Goal: Transaction & Acquisition: Book appointment/travel/reservation

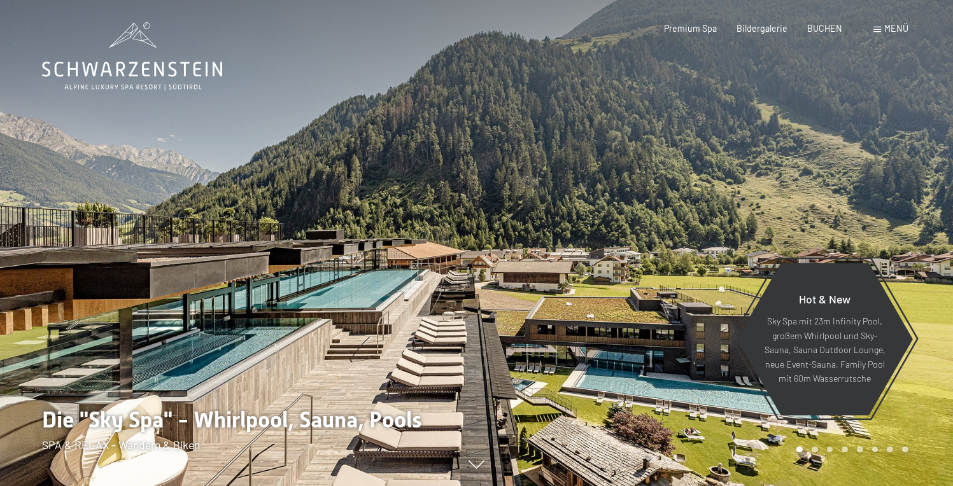
click at [881, 29] on div "Menü" at bounding box center [890, 28] width 35 height 13
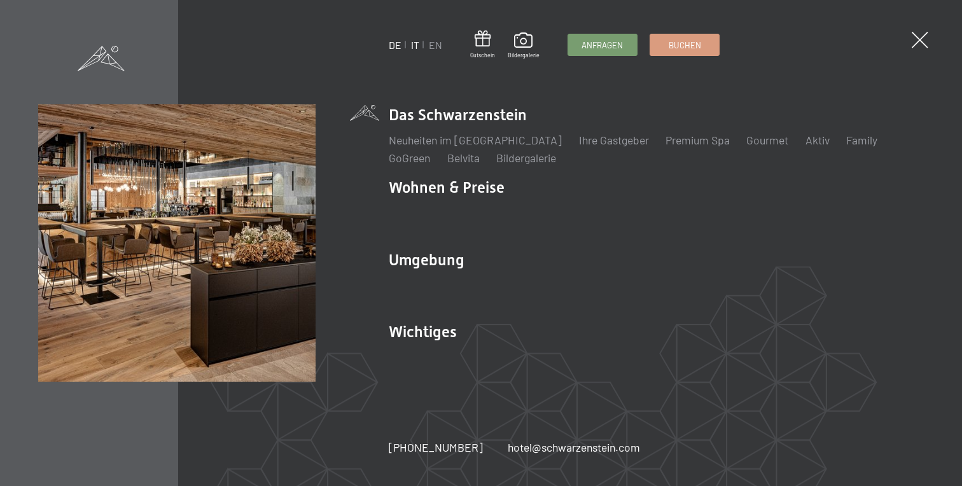
click at [416, 46] on link "IT" at bounding box center [415, 45] width 8 height 12
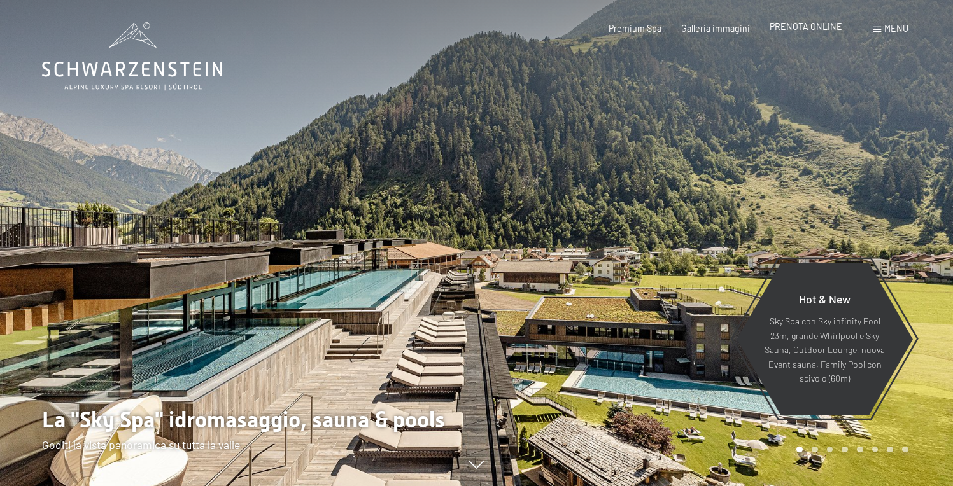
click at [803, 26] on span "PRENOTA ONLINE" at bounding box center [805, 26] width 73 height 11
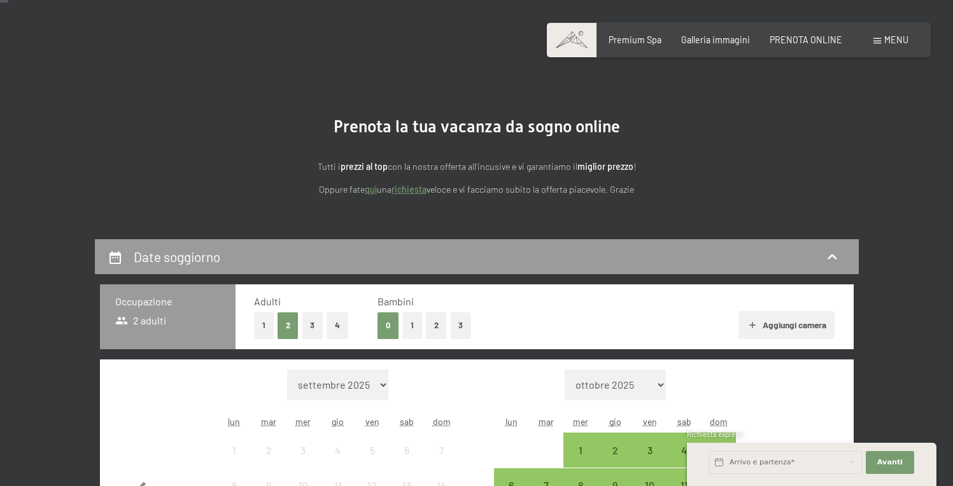
scroll to position [223, 0]
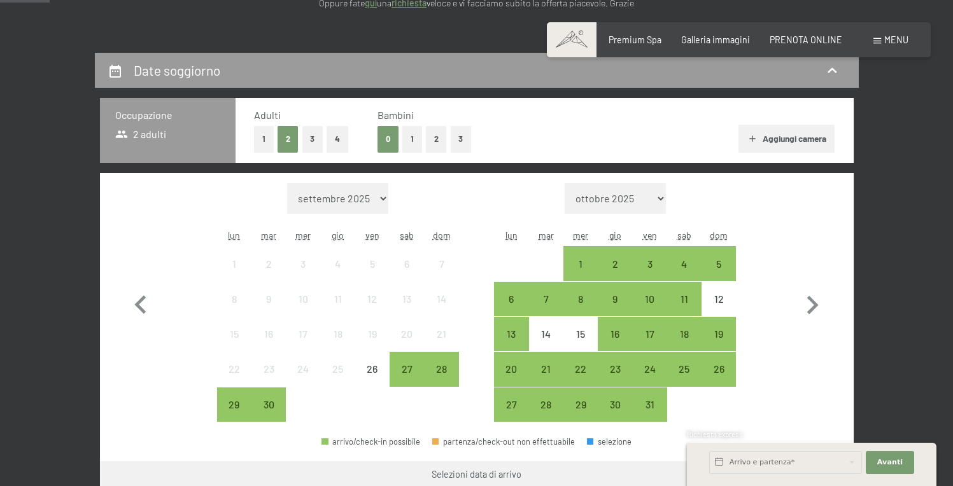
click at [437, 141] on button "2" at bounding box center [436, 139] width 21 height 26
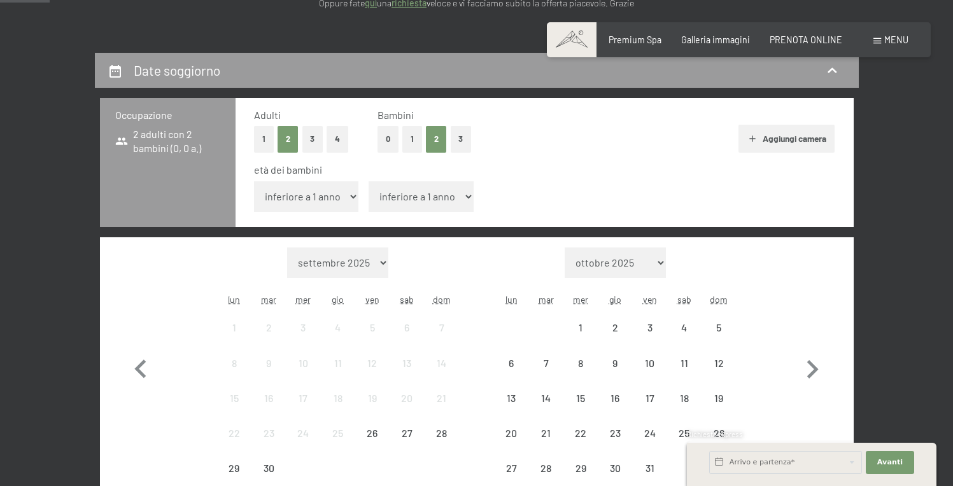
click at [328, 195] on select "inferiore a 1 anno 1 anno 2 anni 3 anni 4 anni 5 anni 6 anni 7 anni 8 anni 9 an…" at bounding box center [306, 196] width 105 height 31
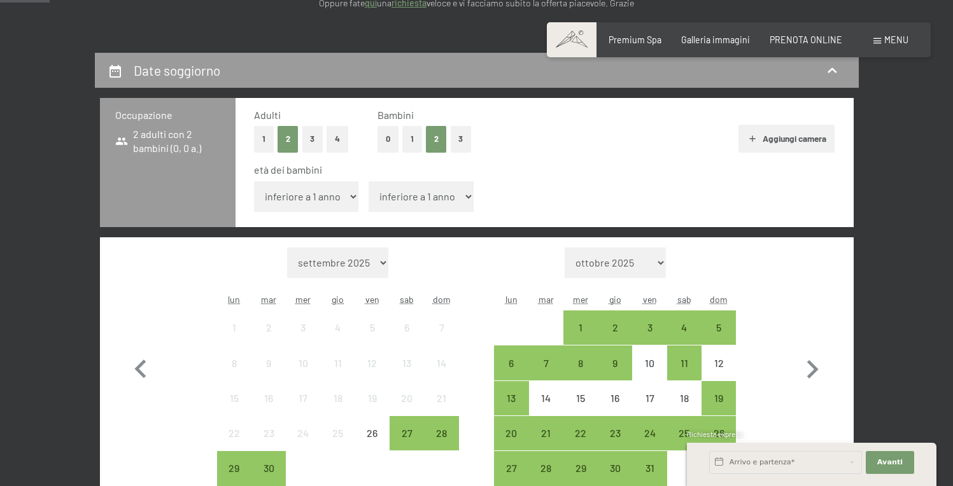
select select "11"
click at [254, 181] on select "inferiore a 1 anno 1 anno 2 anni 3 anni 4 anni 5 anni 6 anni 7 anni 8 anni 9 an…" at bounding box center [306, 196] width 105 height 31
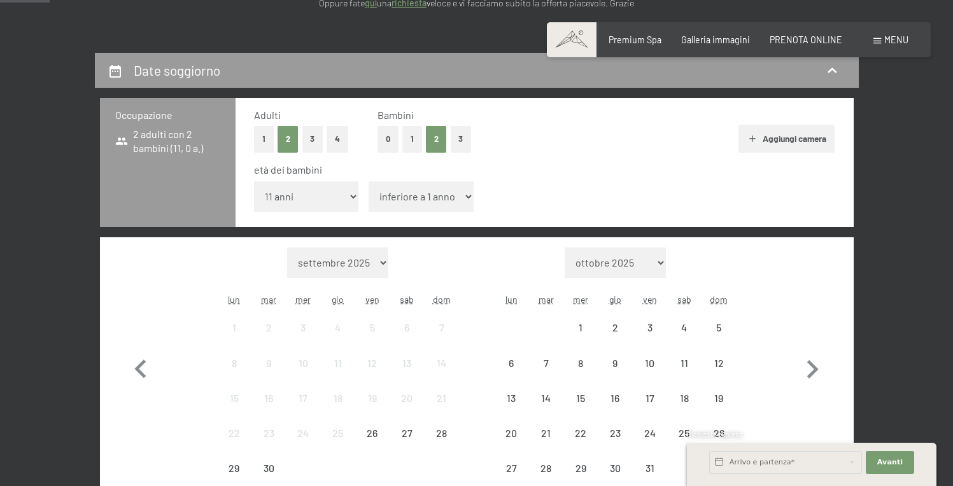
click at [418, 199] on select "inferiore a 1 anno 1 anno 2 anni 3 anni 4 anni 5 anni 6 anni 7 anni 8 anni 9 an…" at bounding box center [420, 196] width 105 height 31
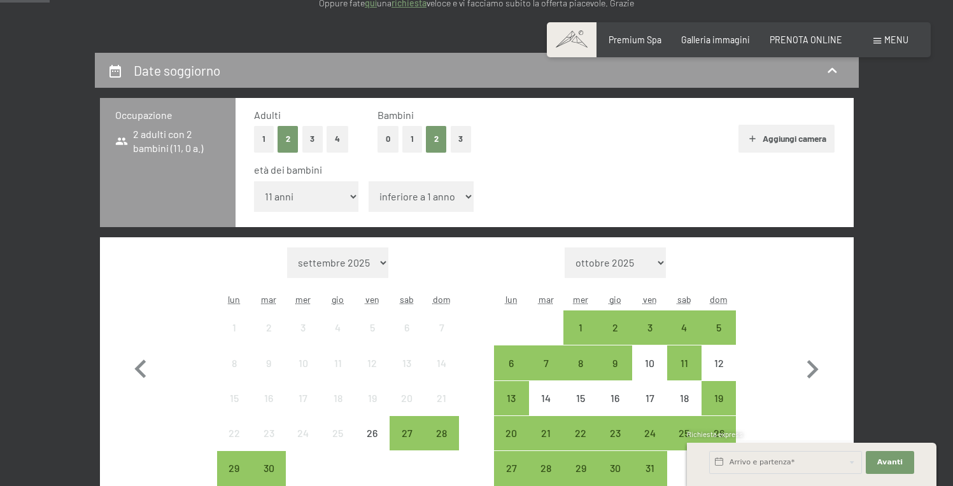
select select "12"
click at [368, 181] on select "inferiore a 1 anno 1 anno 2 anni 3 anni 4 anni 5 anni 6 anni 7 anni 8 anni 9 an…" at bounding box center [420, 196] width 105 height 31
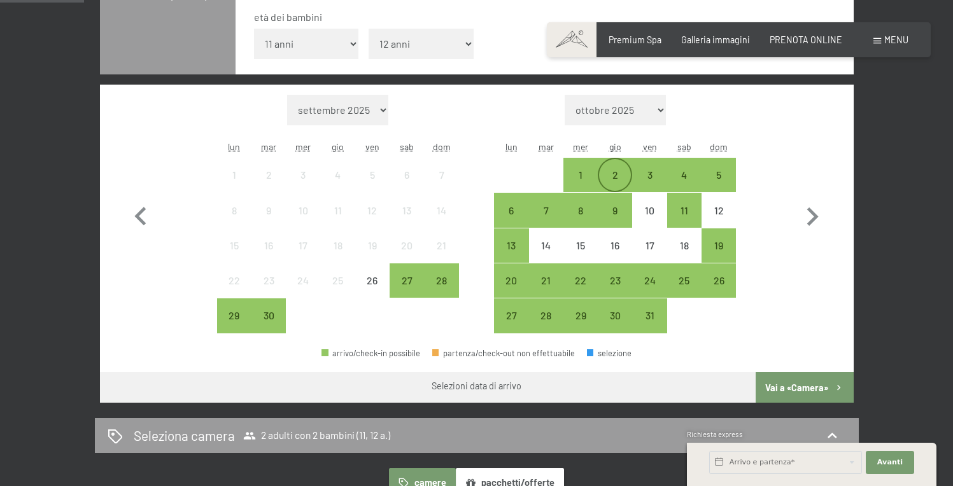
scroll to position [383, 0]
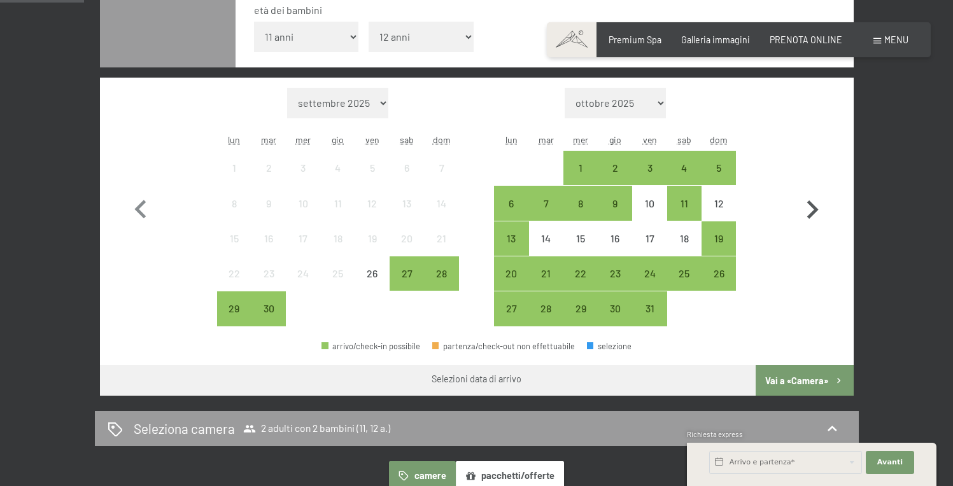
click at [813, 211] on icon "button" at bounding box center [812, 209] width 11 height 18
select select "[DATE]"
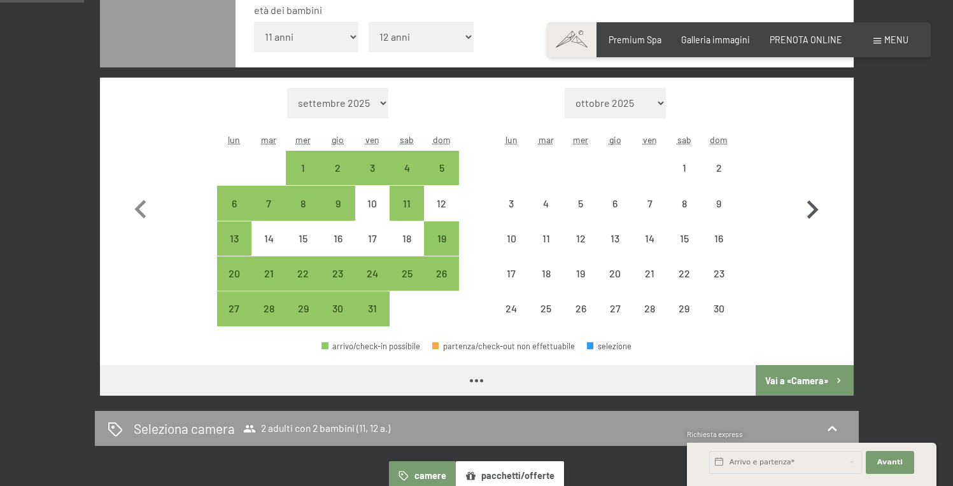
click at [813, 210] on icon "button" at bounding box center [812, 209] width 11 height 18
select select "[DATE]"
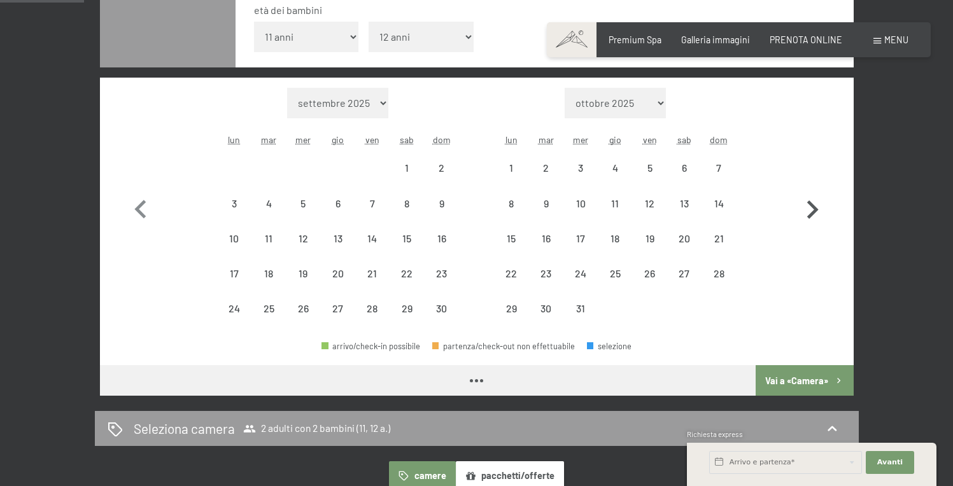
click at [812, 210] on icon "button" at bounding box center [812, 210] width 37 height 37
select select "[DATE]"
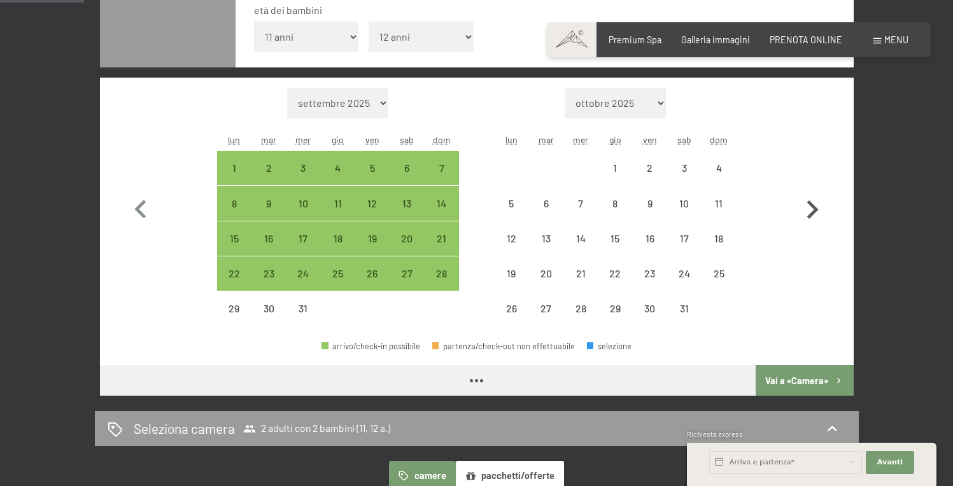
select select "[DATE]"
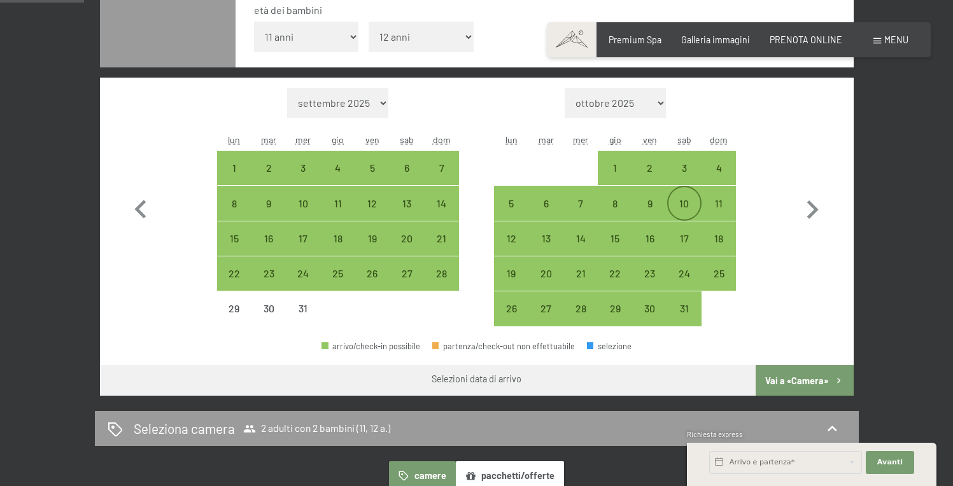
click at [689, 207] on div "10" at bounding box center [684, 215] width 32 height 32
select select "[DATE]"
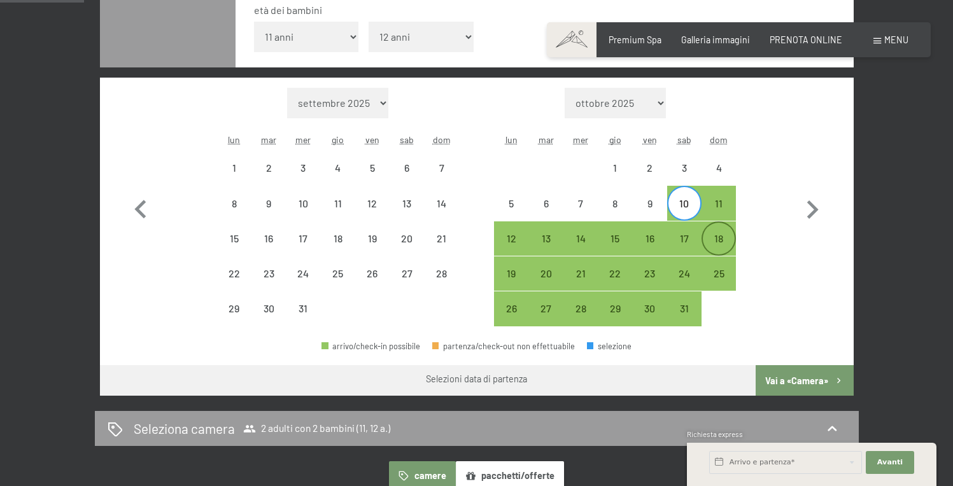
click at [717, 239] on div "18" at bounding box center [719, 250] width 32 height 32
select select "[DATE]"
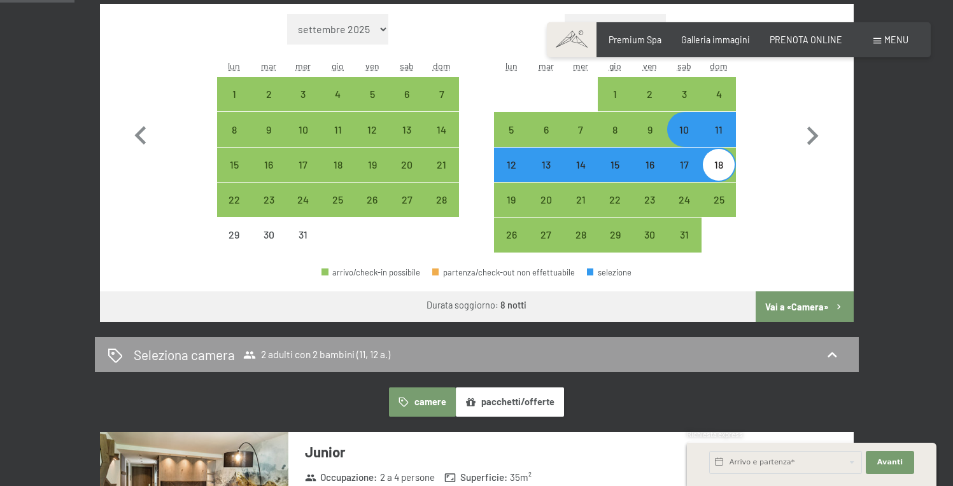
scroll to position [428, 0]
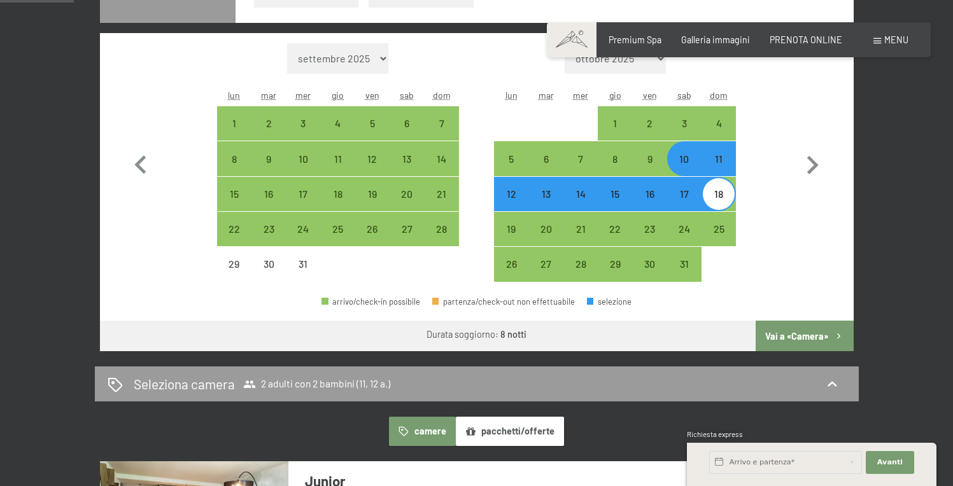
click at [690, 163] on div "10" at bounding box center [684, 170] width 32 height 32
select select "[DATE]"
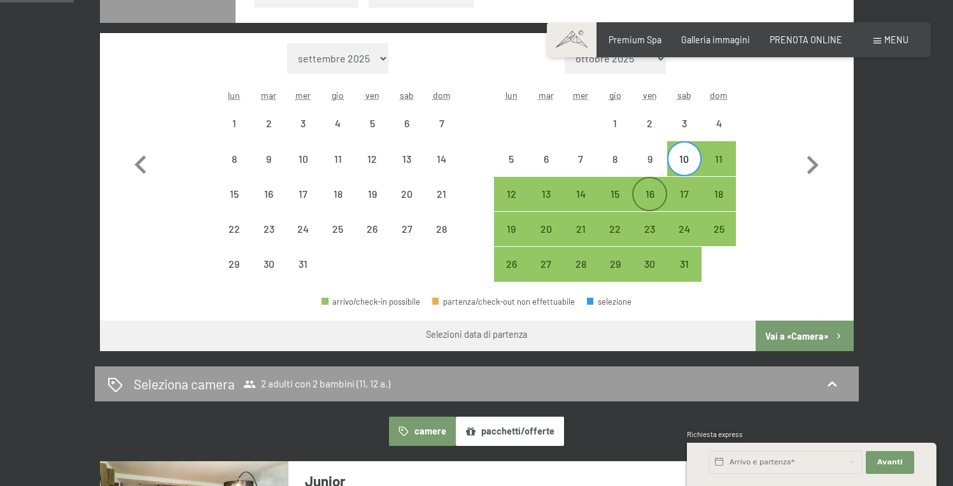
click at [658, 198] on div "16" at bounding box center [649, 205] width 32 height 32
select select "[DATE]"
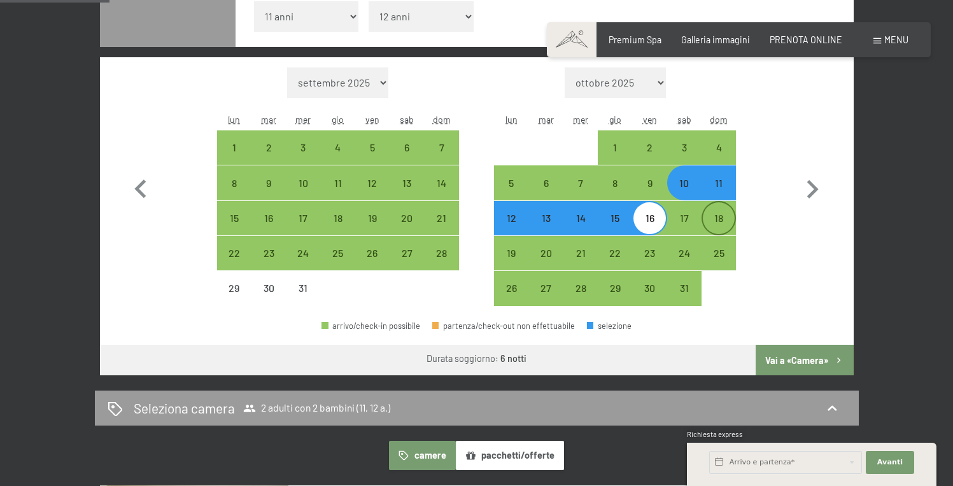
scroll to position [400, 0]
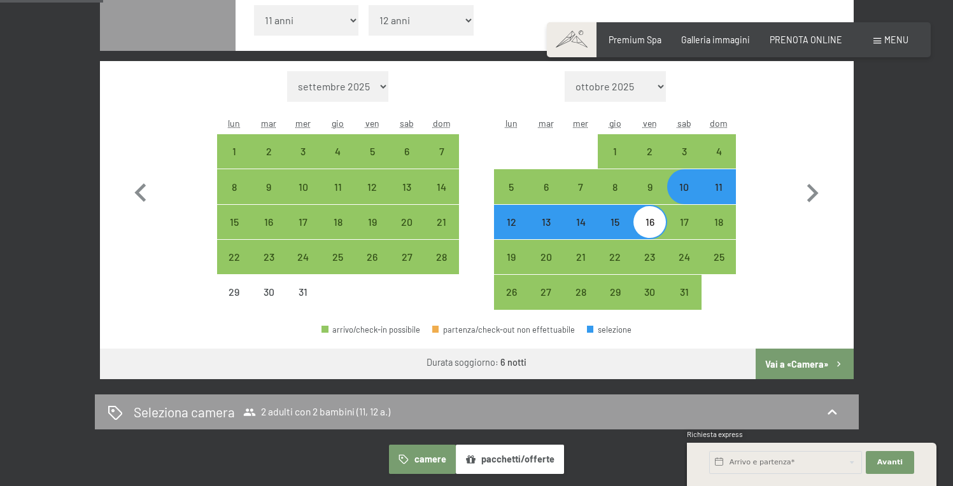
click at [689, 191] on div "10" at bounding box center [684, 198] width 32 height 32
select select "2025-12-01"
select select "2026-01-01"
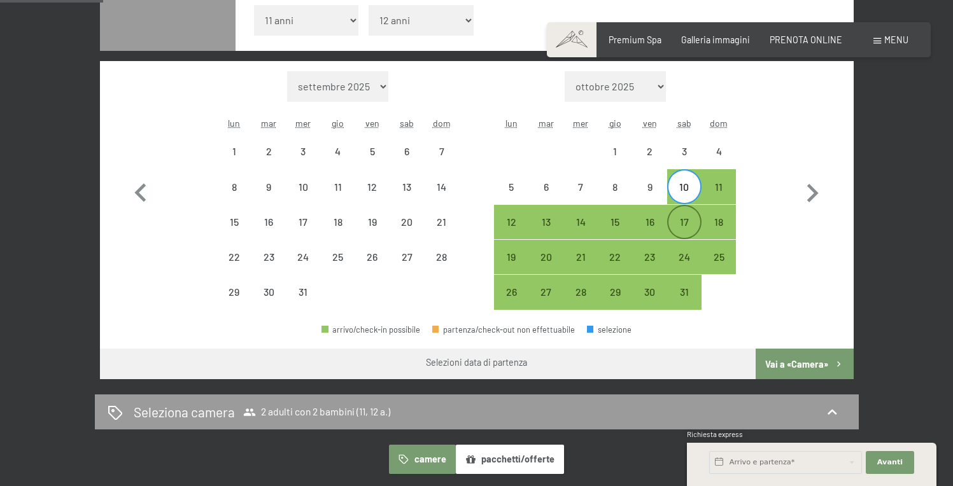
click at [680, 220] on div "17" at bounding box center [684, 233] width 32 height 32
select select "2025-12-01"
select select "2026-01-01"
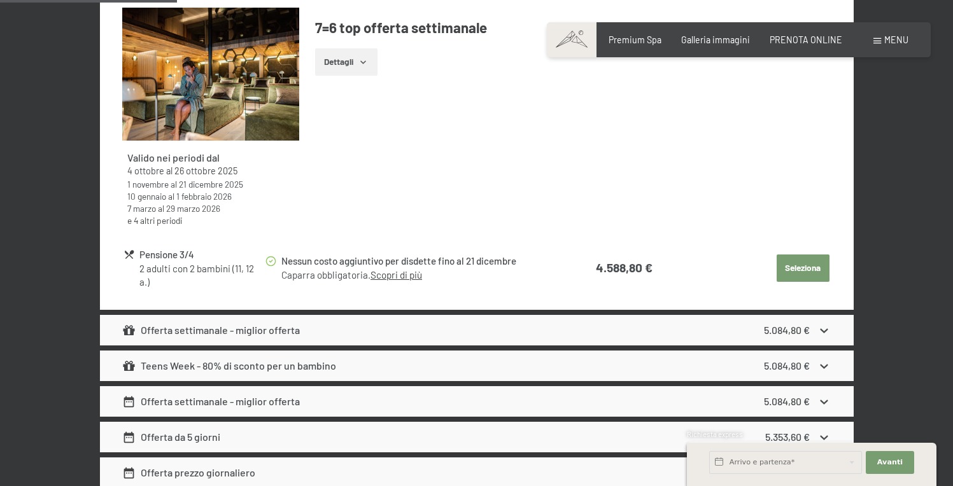
scroll to position [1303, 0]
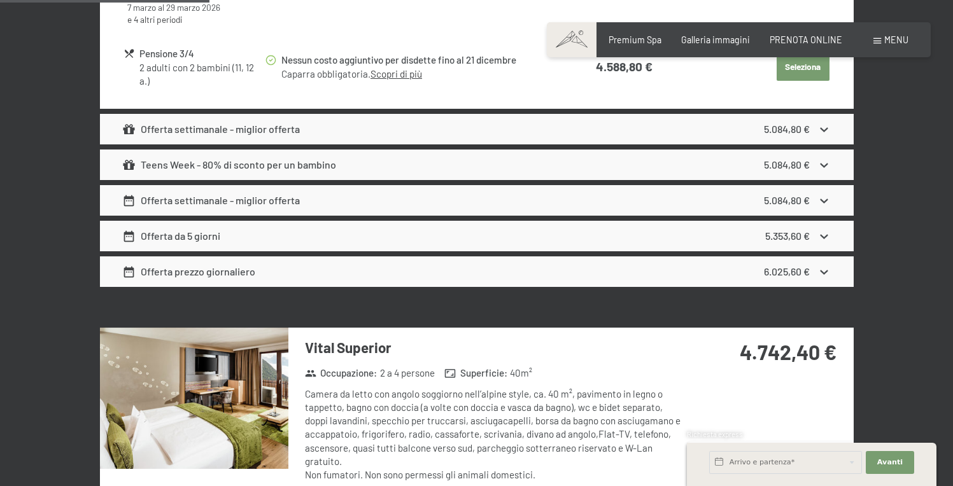
click at [284, 163] on div "Teens Week - 80% di sconto per un bambino" at bounding box center [229, 164] width 214 height 15
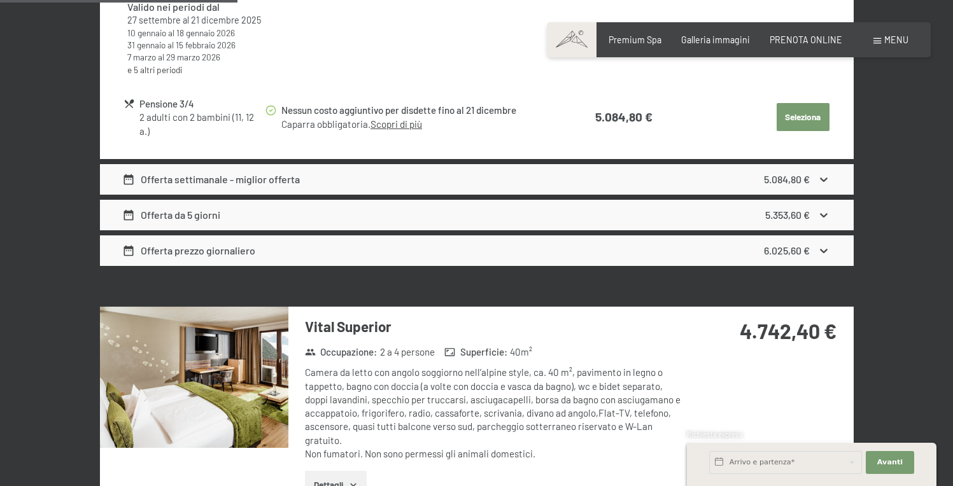
scroll to position [1312, 0]
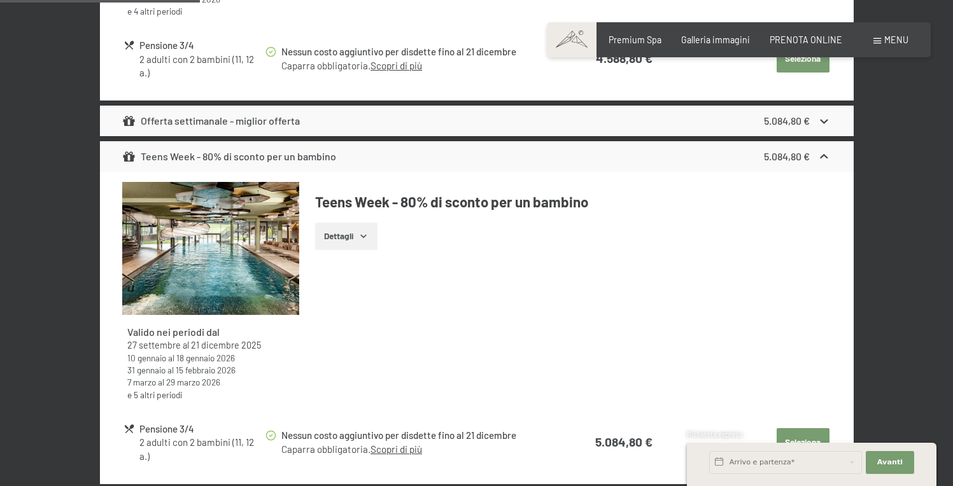
click at [358, 236] on button "Dettagli" at bounding box center [346, 237] width 62 height 28
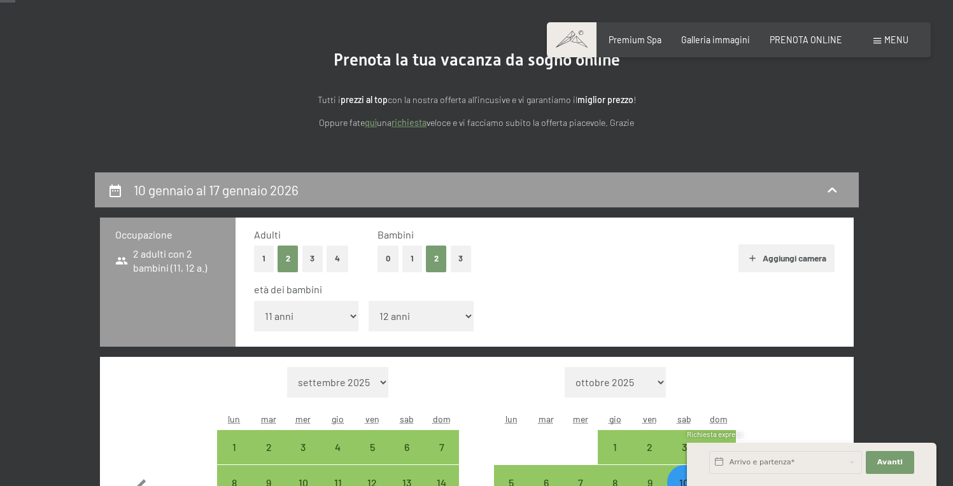
scroll to position [344, 0]
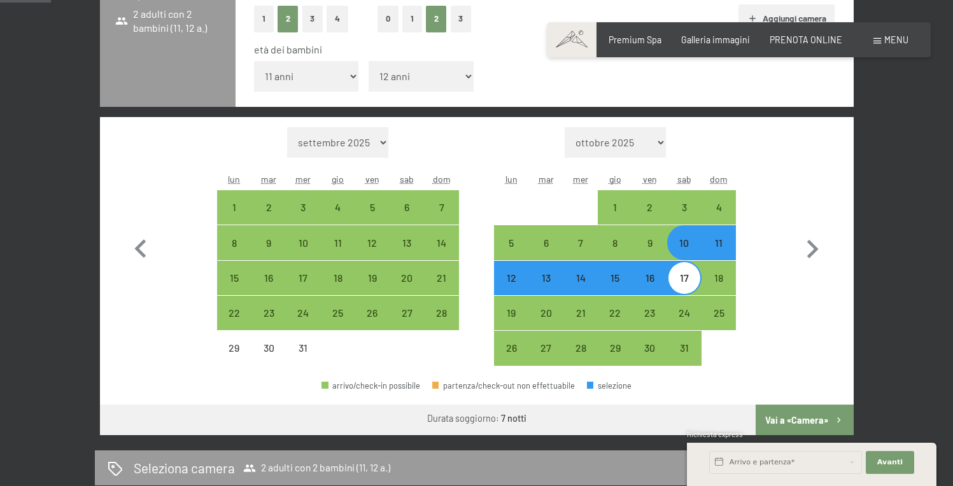
click at [689, 243] on div "10" at bounding box center [684, 254] width 32 height 32
select select "2025-12-01"
select select "2026-01-01"
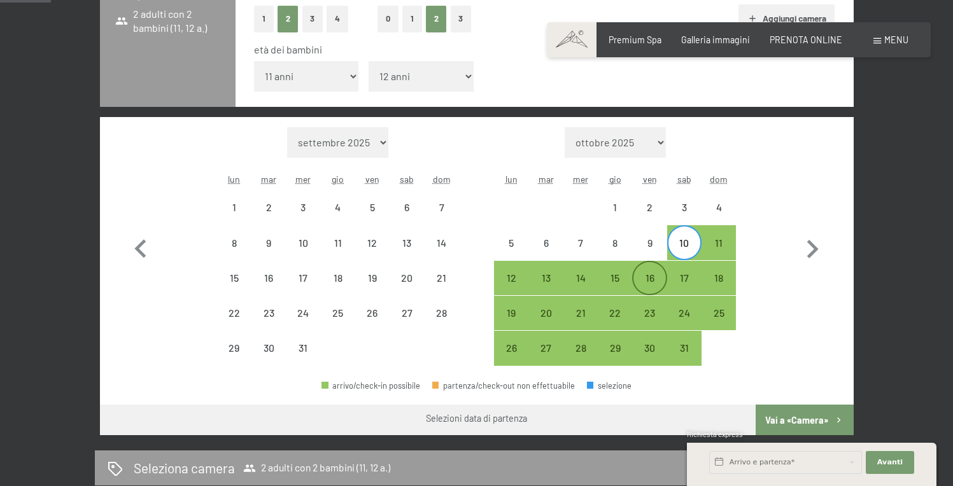
click at [652, 277] on div "16" at bounding box center [649, 289] width 32 height 32
select select "2025-12-01"
select select "2026-01-01"
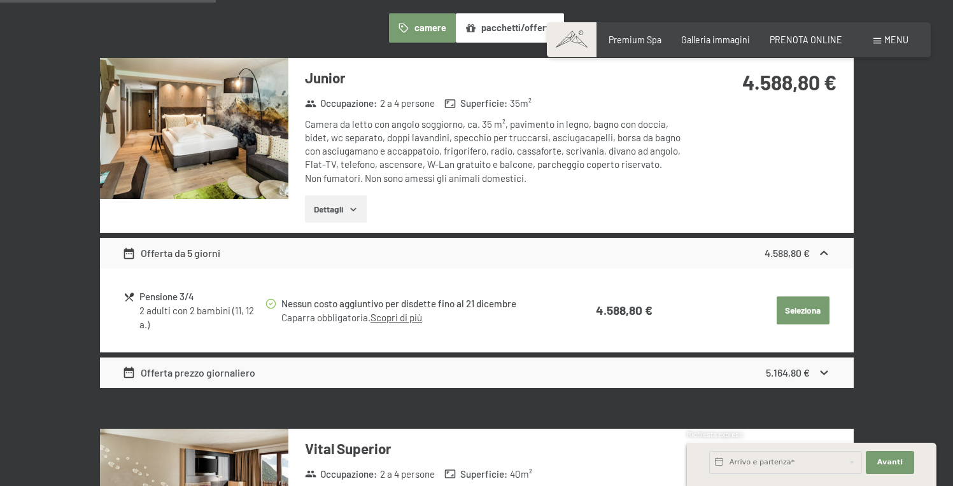
scroll to position [839, 0]
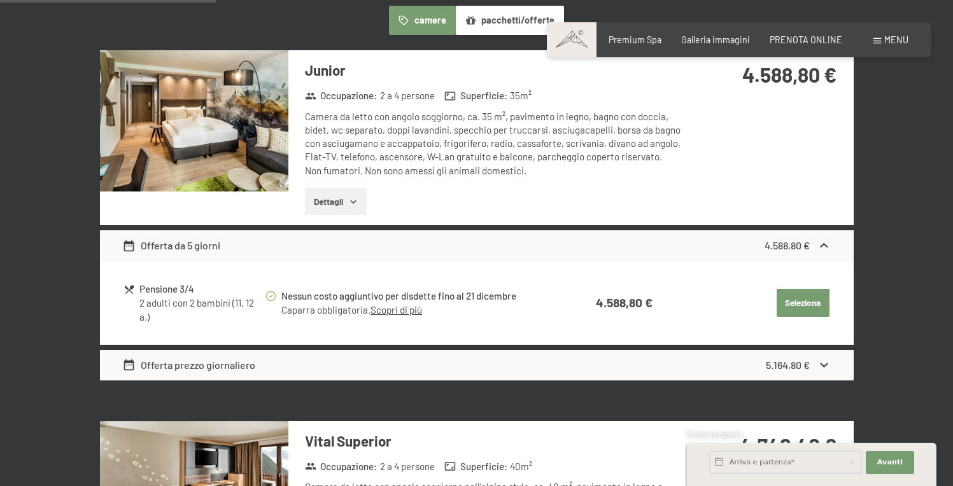
click at [820, 243] on icon at bounding box center [823, 245] width 13 height 13
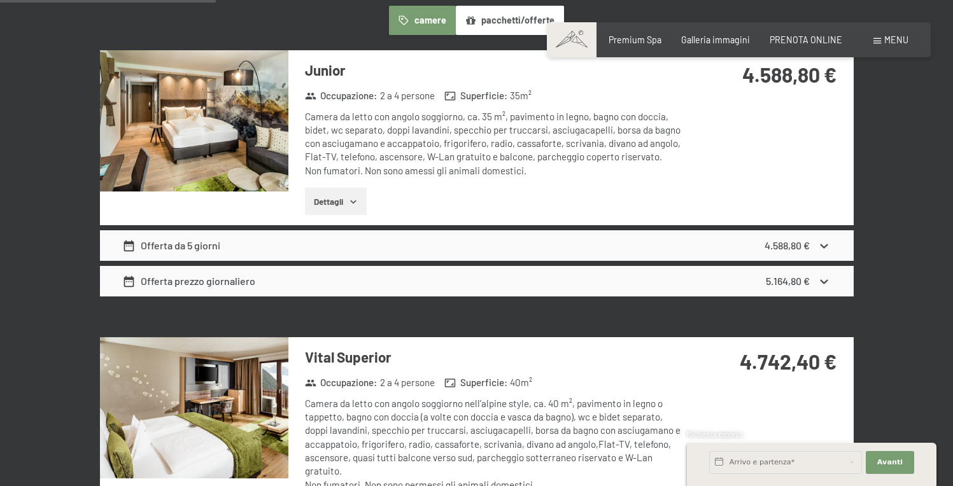
click at [820, 243] on icon at bounding box center [823, 245] width 13 height 13
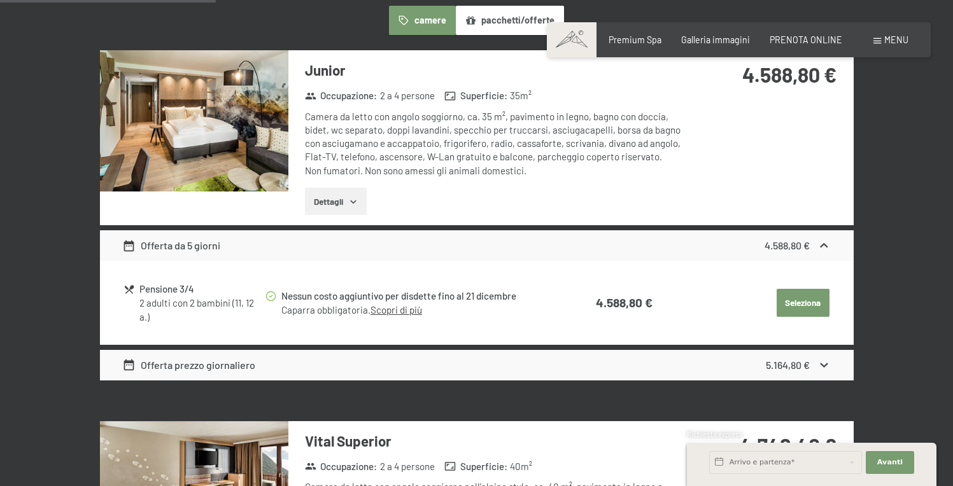
click at [339, 206] on button "Dettagli" at bounding box center [336, 202] width 62 height 28
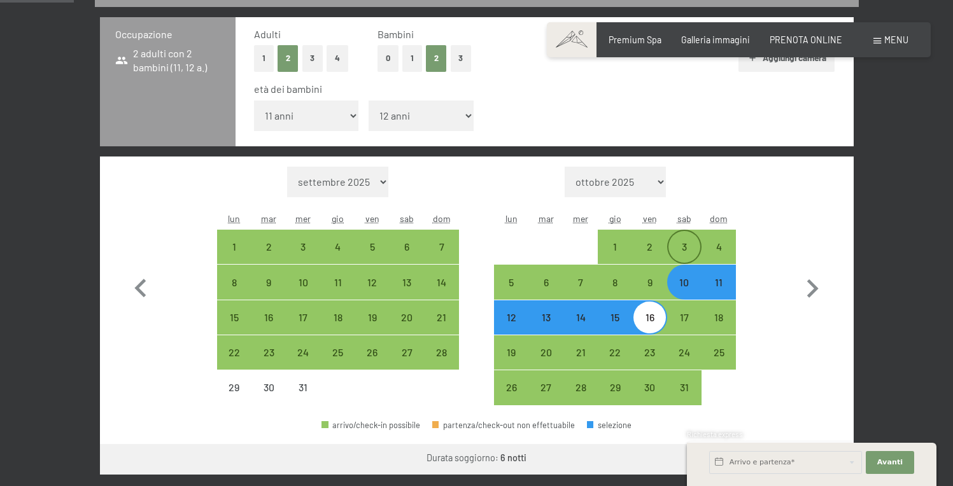
scroll to position [307, 0]
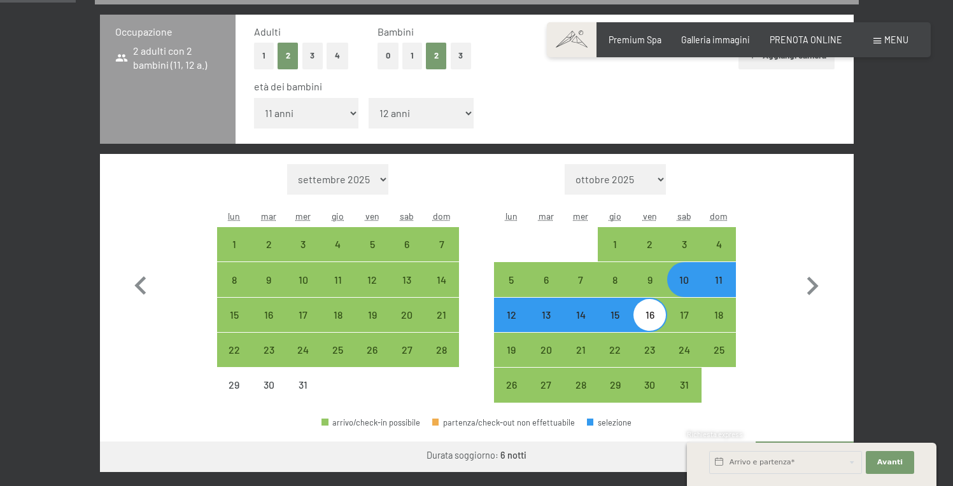
click at [685, 281] on div "10" at bounding box center [684, 291] width 32 height 32
select select "2025-12-01"
select select "2026-01-01"
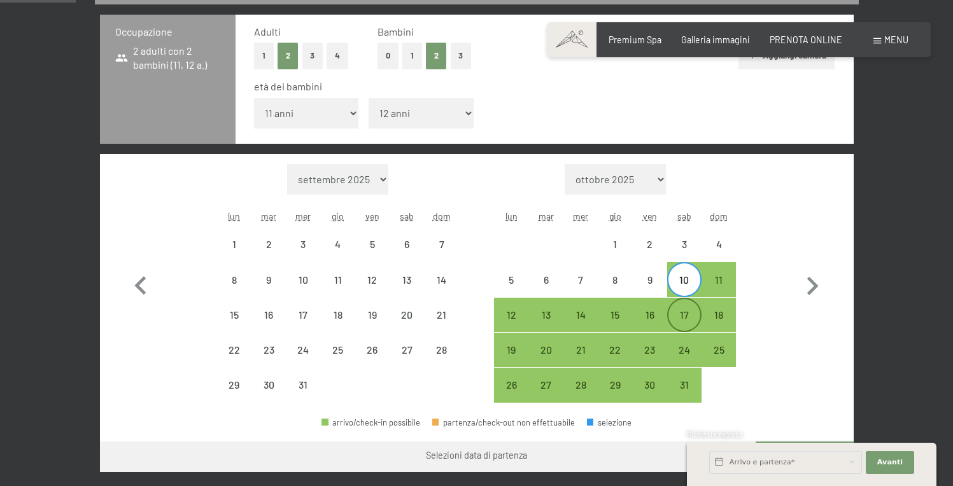
click at [678, 319] on div "17" at bounding box center [684, 326] width 32 height 32
select select "2025-12-01"
select select "2026-01-01"
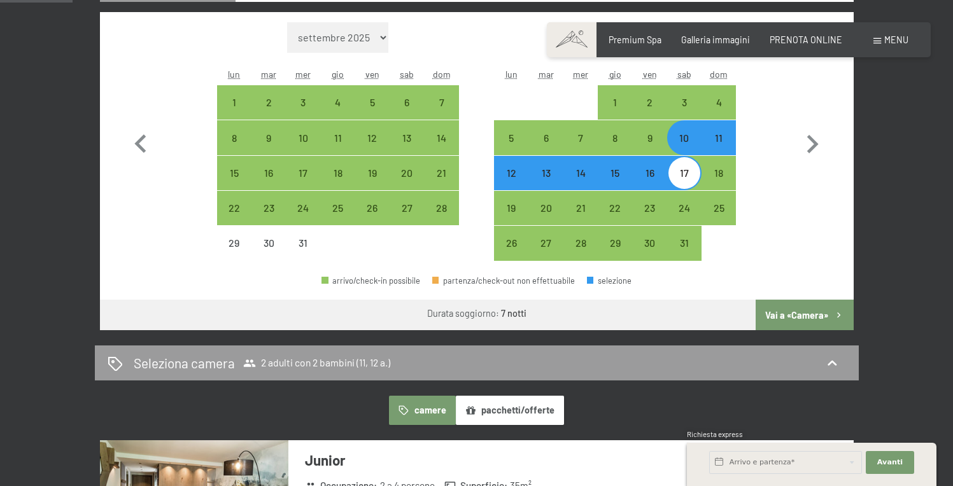
scroll to position [416, 0]
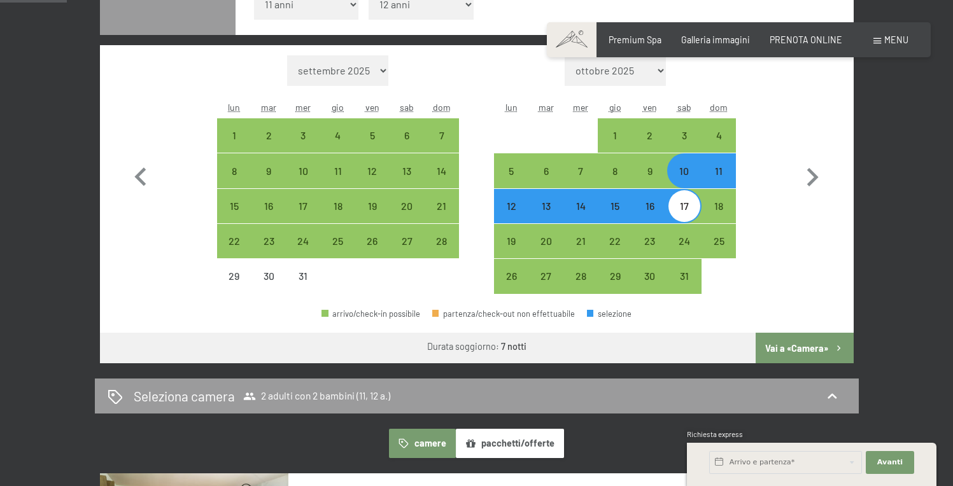
click at [722, 174] on div "11" at bounding box center [719, 182] width 32 height 32
select select "2025-12-01"
select select "2026-01-01"
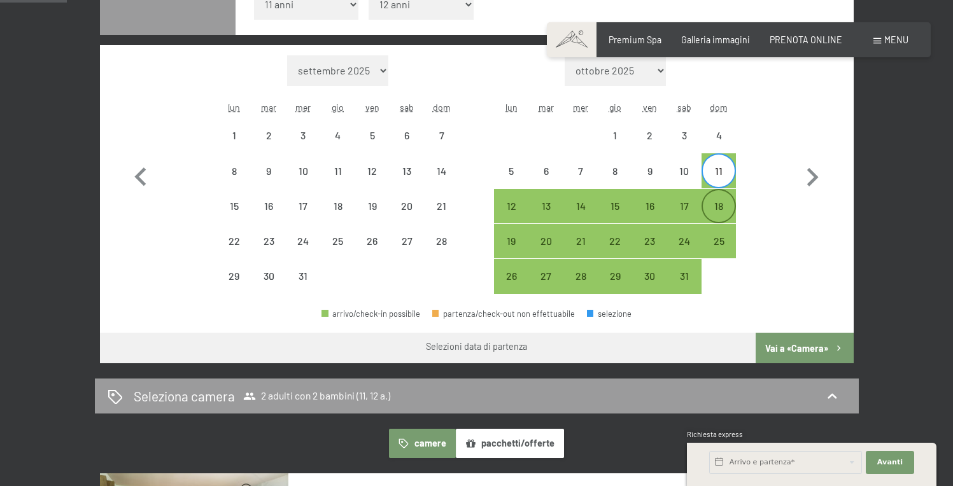
click at [716, 209] on div "18" at bounding box center [719, 217] width 32 height 32
select select "2025-12-01"
select select "2026-01-01"
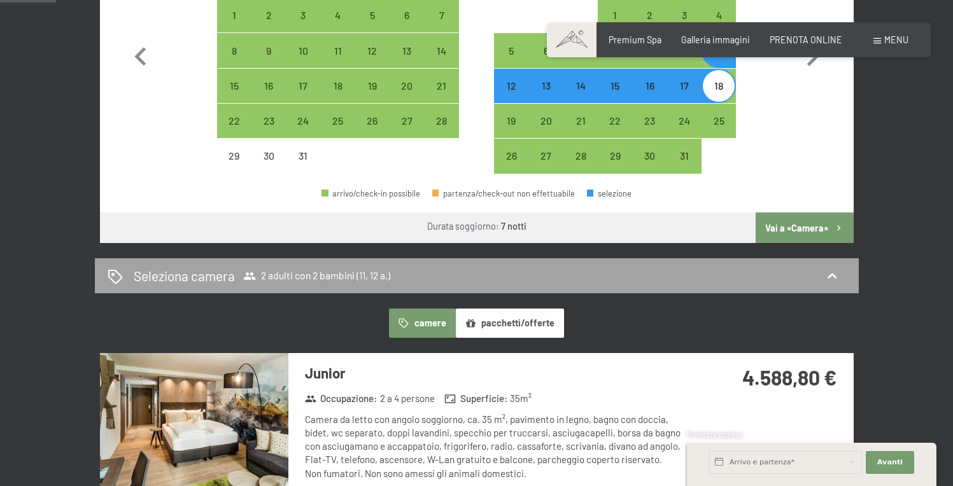
scroll to position [393, 0]
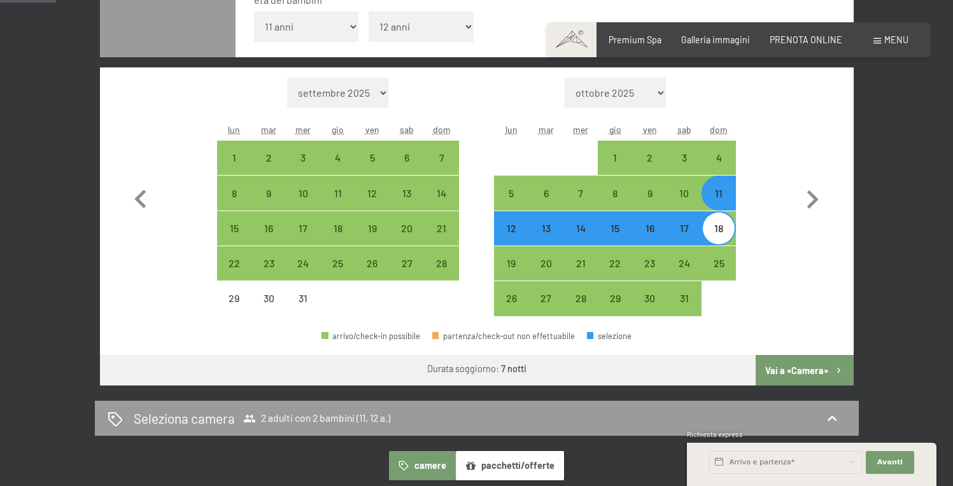
click at [718, 195] on div "11" at bounding box center [719, 204] width 32 height 32
select select "2025-12-01"
select select "2026-01-01"
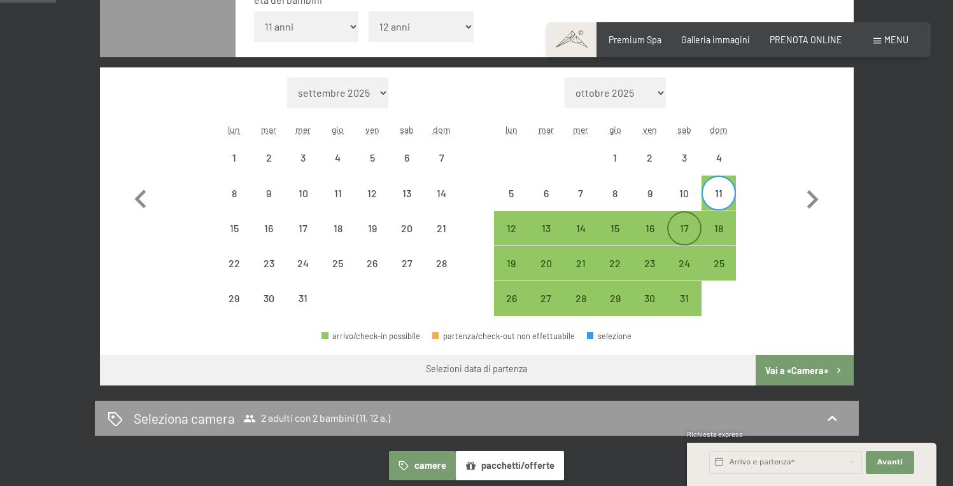
click at [690, 226] on div "17" at bounding box center [684, 239] width 32 height 32
select select "2025-12-01"
select select "2026-01-01"
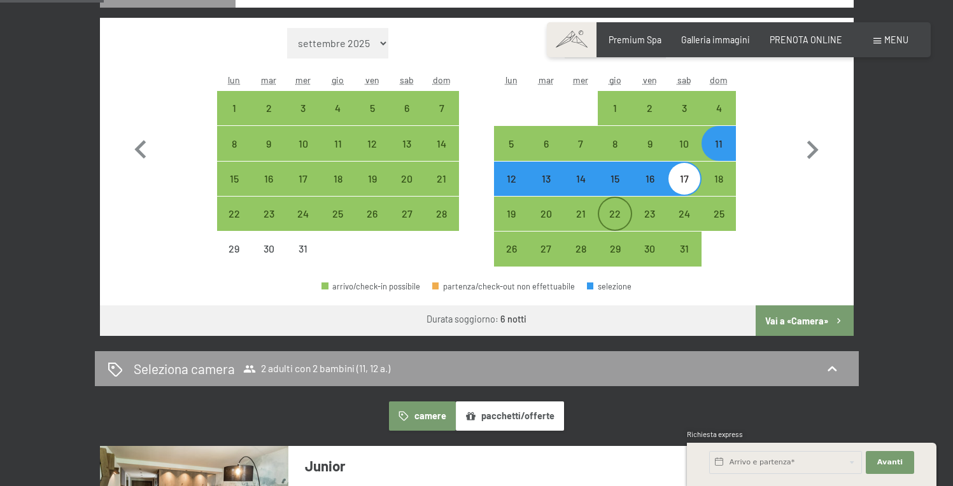
scroll to position [423, 0]
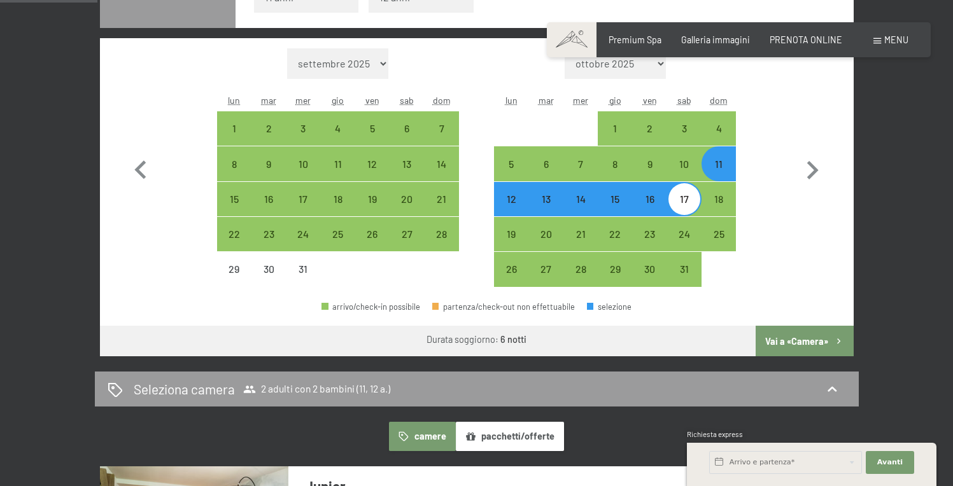
click at [511, 204] on div "12" at bounding box center [511, 210] width 32 height 32
select select "2025-12-01"
select select "2026-01-01"
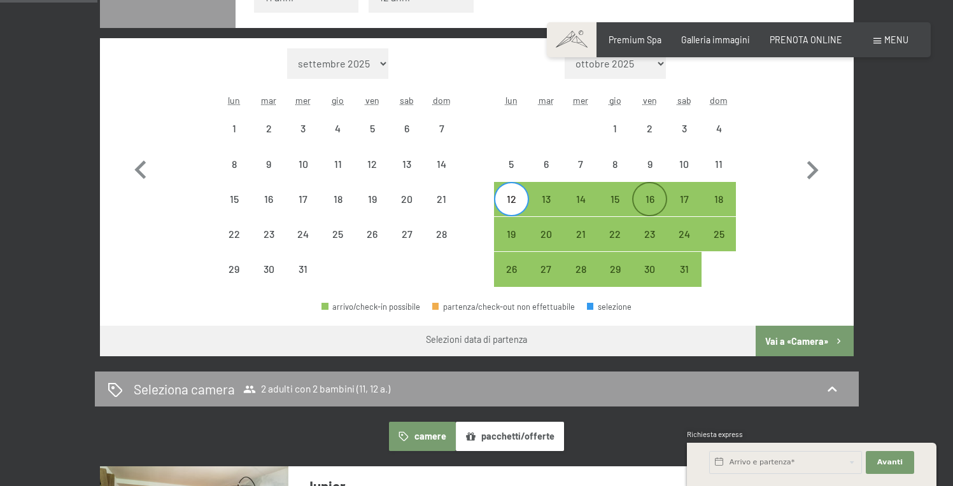
click at [648, 199] on div "16" at bounding box center [649, 210] width 32 height 32
select select "2025-12-01"
select select "2026-01-01"
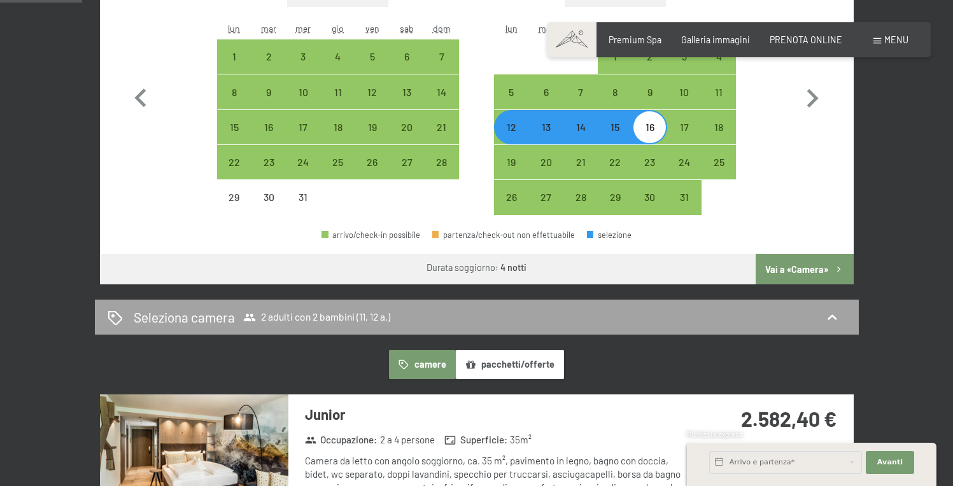
scroll to position [680, 0]
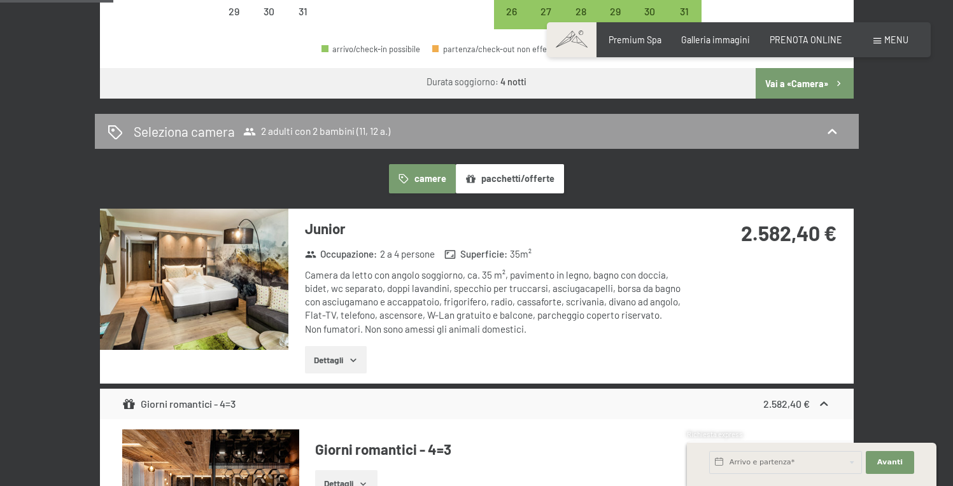
click at [356, 364] on icon "button" at bounding box center [353, 360] width 10 height 10
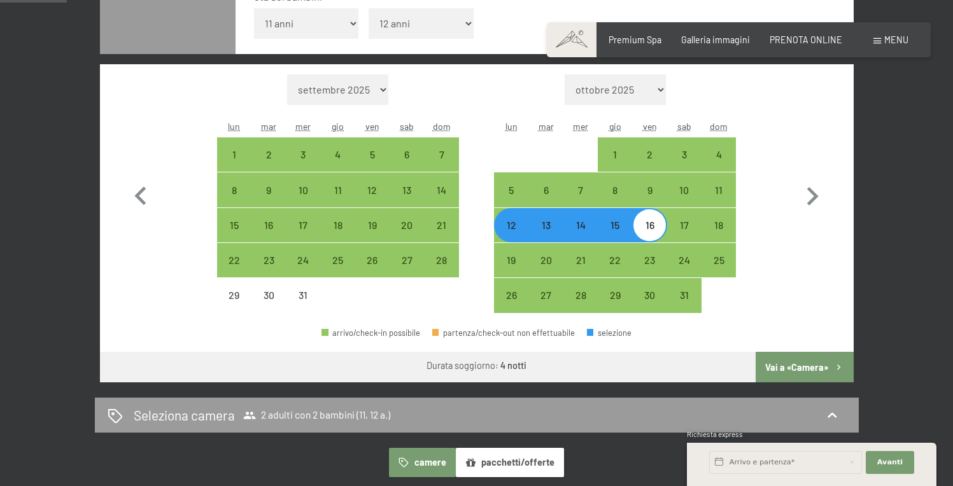
scroll to position [386, 0]
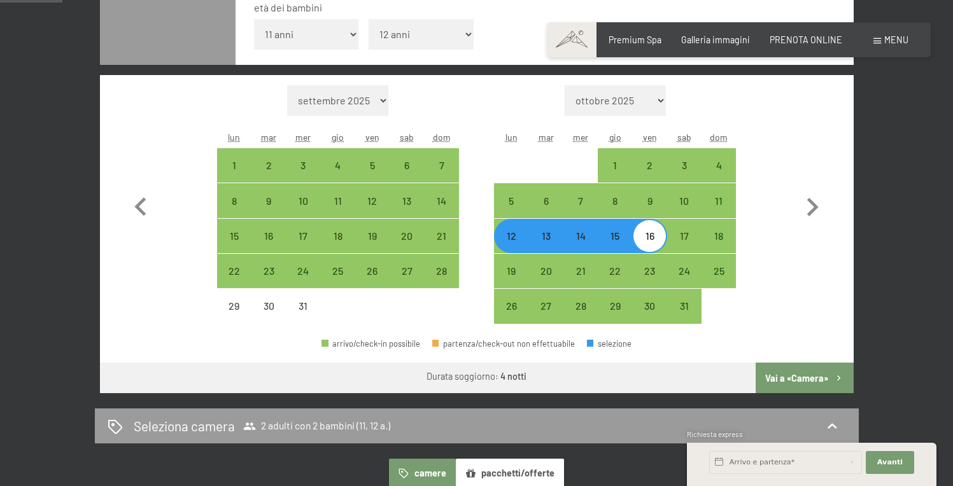
click at [514, 241] on div "12" at bounding box center [511, 247] width 32 height 32
select select "2025-12-01"
select select "2026-01-01"
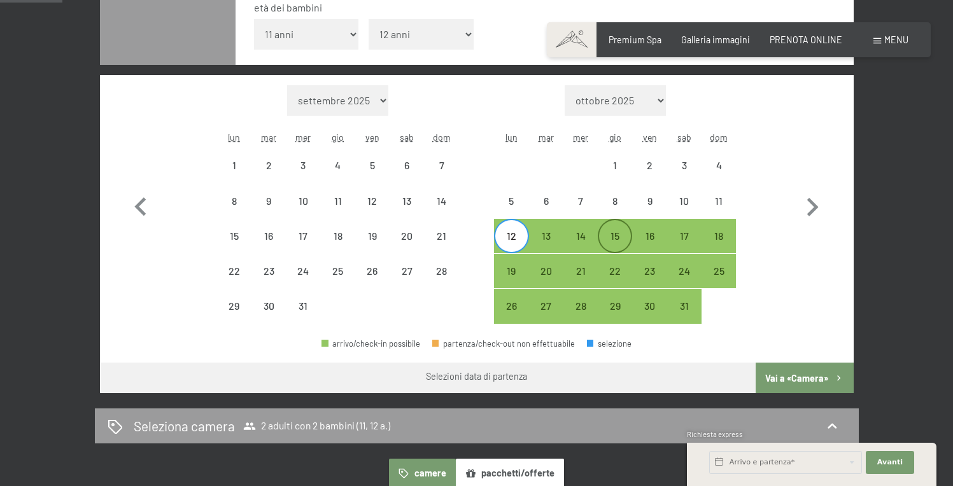
click at [609, 240] on div "15" at bounding box center [615, 247] width 32 height 32
select select "2025-12-01"
select select "2026-01-01"
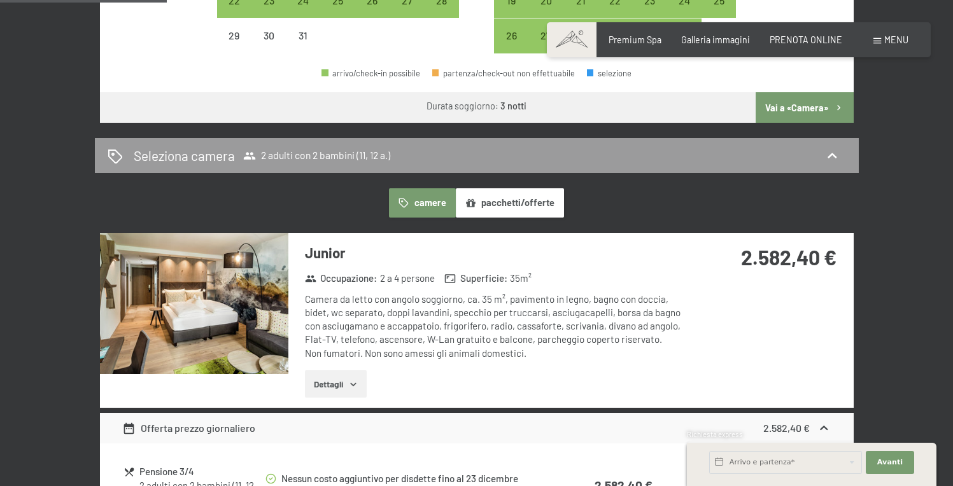
scroll to position [492, 0]
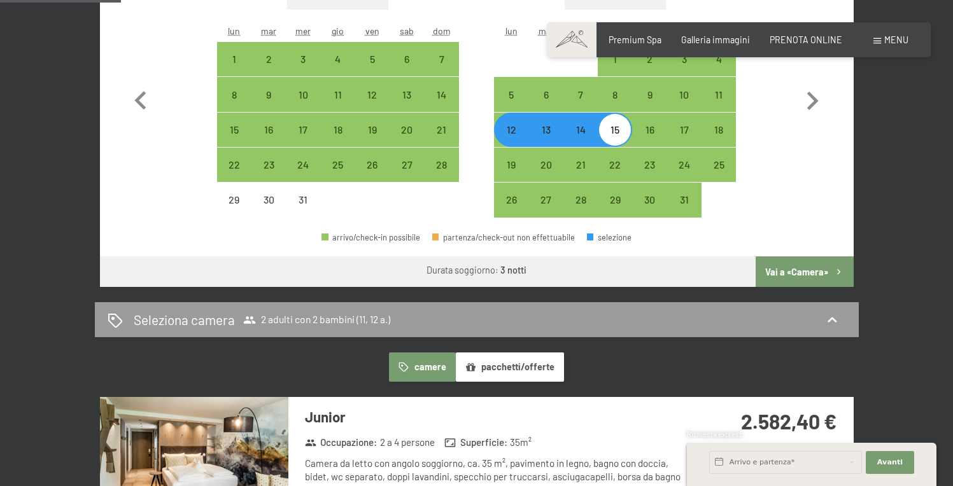
click at [507, 132] on div "12" at bounding box center [511, 141] width 32 height 32
select select "2025-12-01"
select select "2026-01-01"
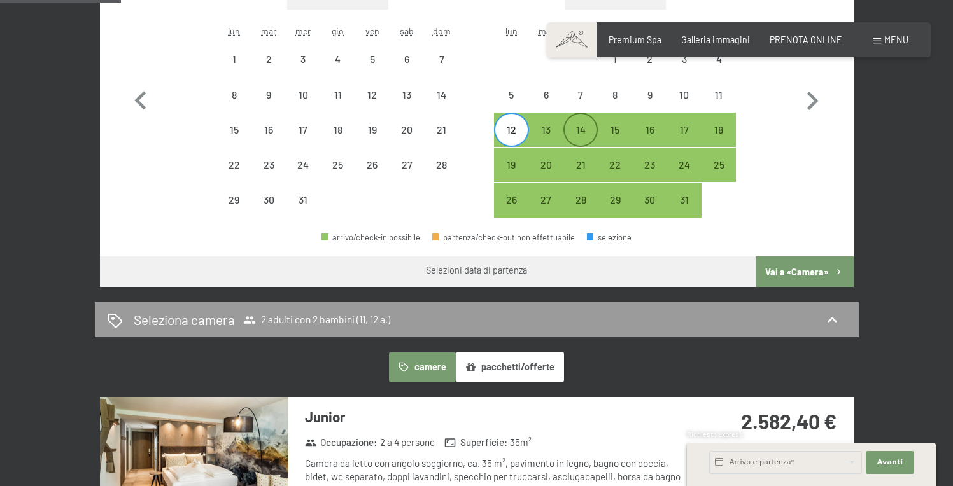
click at [580, 137] on div "14" at bounding box center [580, 141] width 32 height 32
select select "2025-12-01"
select select "2026-01-01"
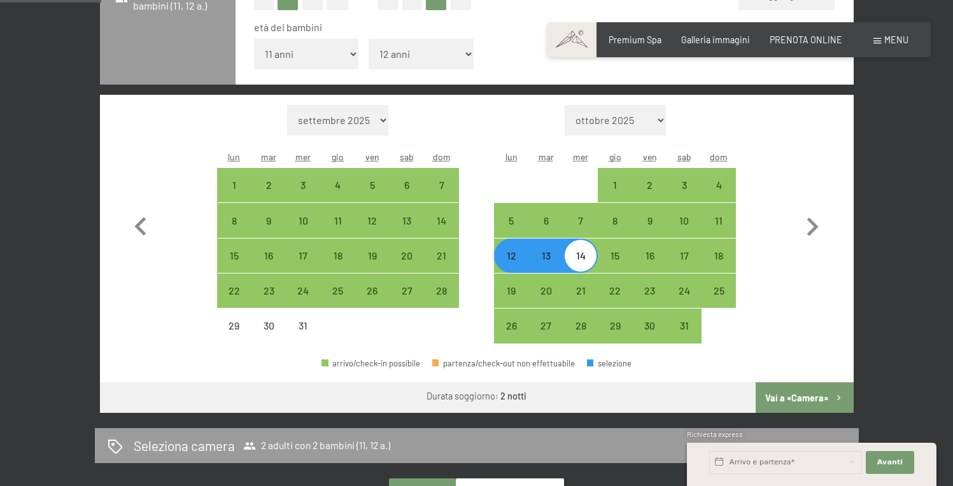
scroll to position [413, 0]
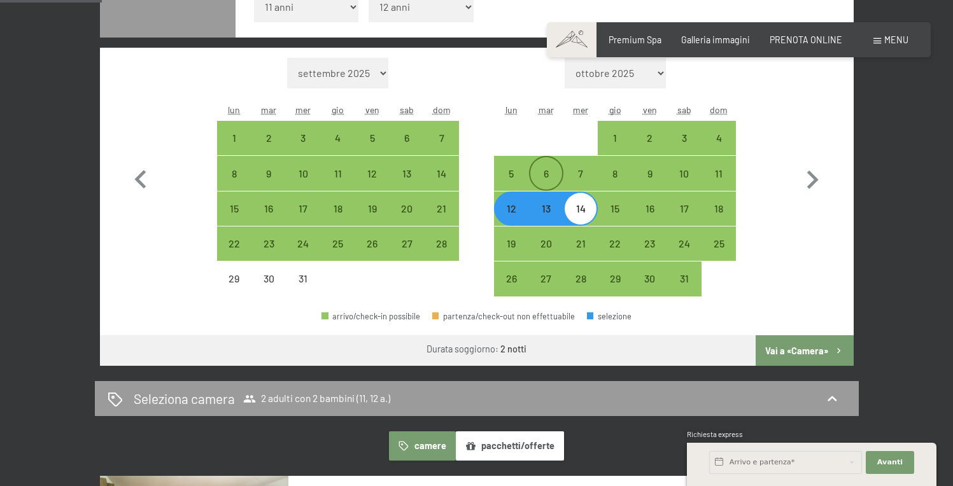
click at [545, 176] on div "6" at bounding box center [546, 185] width 32 height 32
select select "2025-12-01"
select select "2026-01-01"
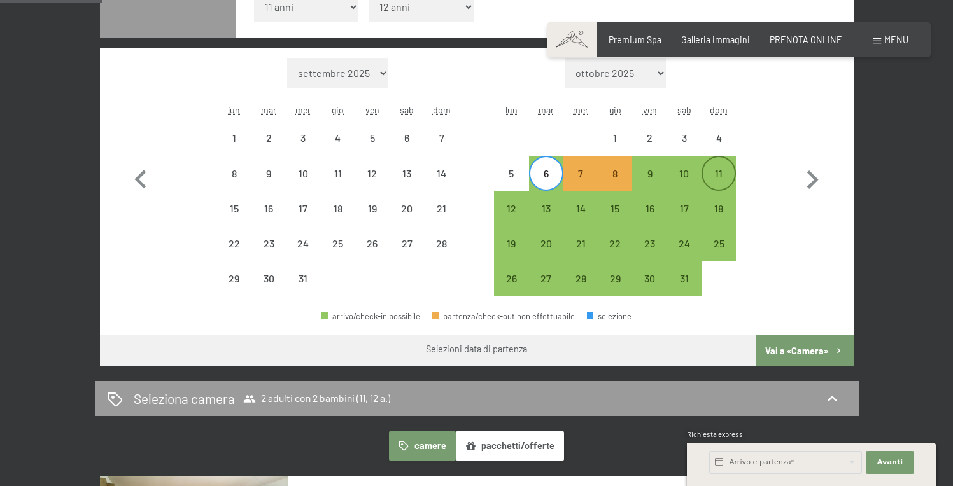
click at [710, 176] on div "11" at bounding box center [719, 185] width 32 height 32
select select "2025-12-01"
select select "2026-01-01"
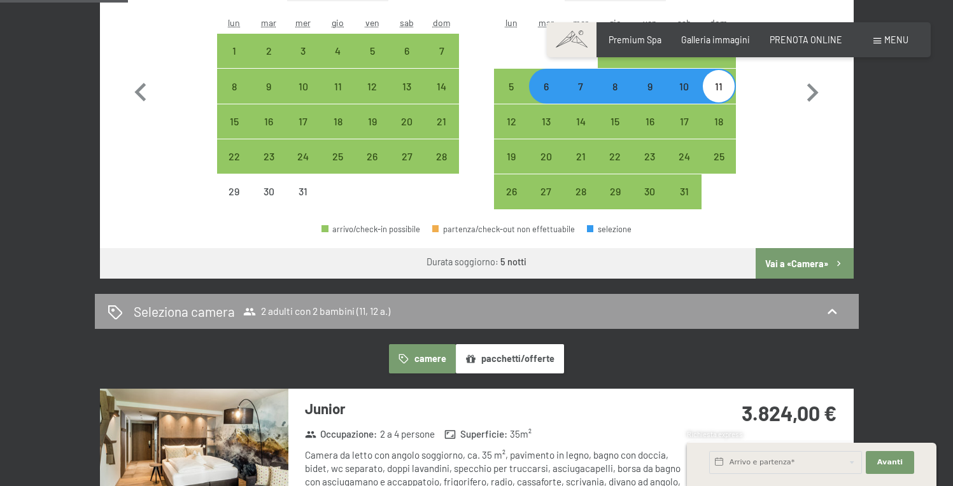
scroll to position [491, 0]
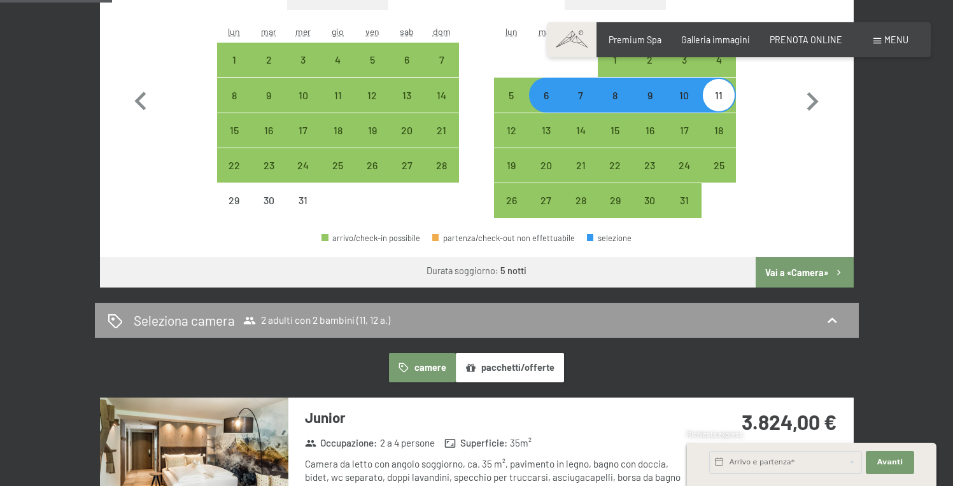
click at [587, 103] on div "7" at bounding box center [580, 106] width 32 height 32
select select "2025-12-01"
select select "2026-01-01"
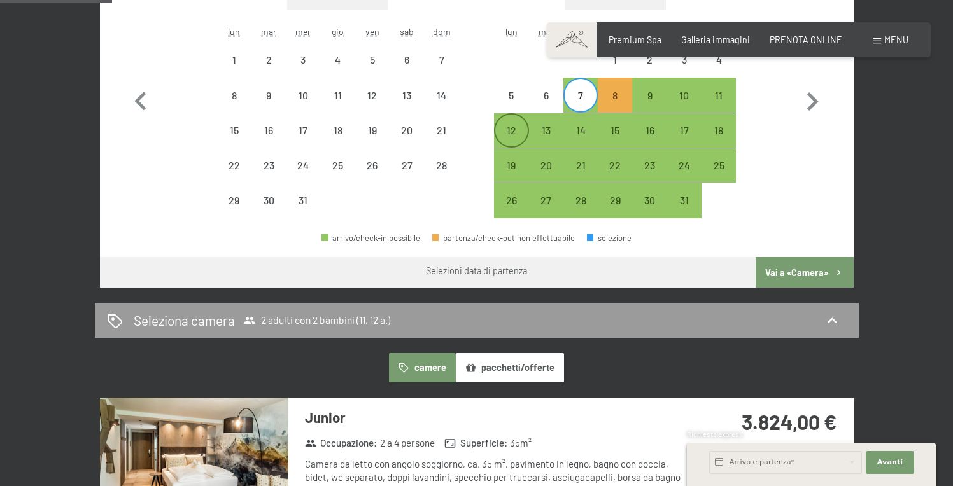
click at [515, 132] on div "12" at bounding box center [511, 141] width 32 height 32
select select "2025-12-01"
select select "2026-01-01"
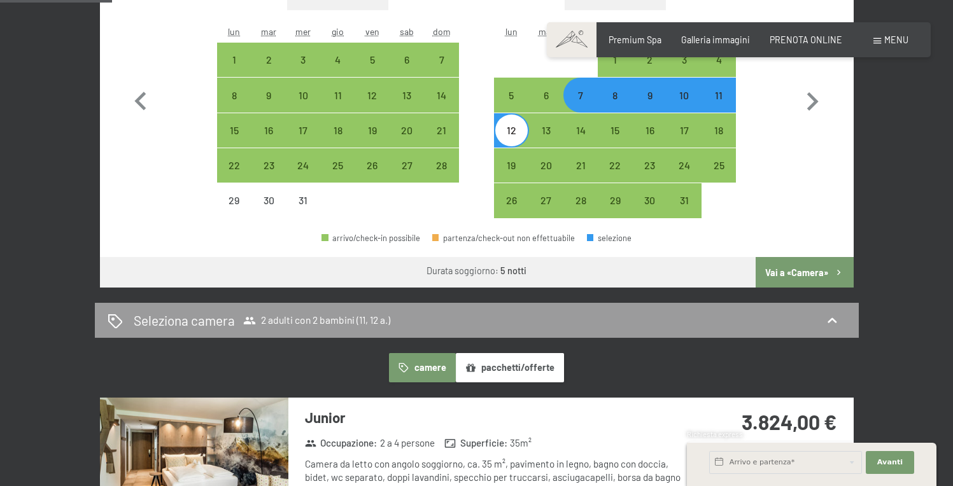
click at [619, 99] on div "8" at bounding box center [615, 106] width 32 height 32
select select "2025-12-01"
select select "2026-01-01"
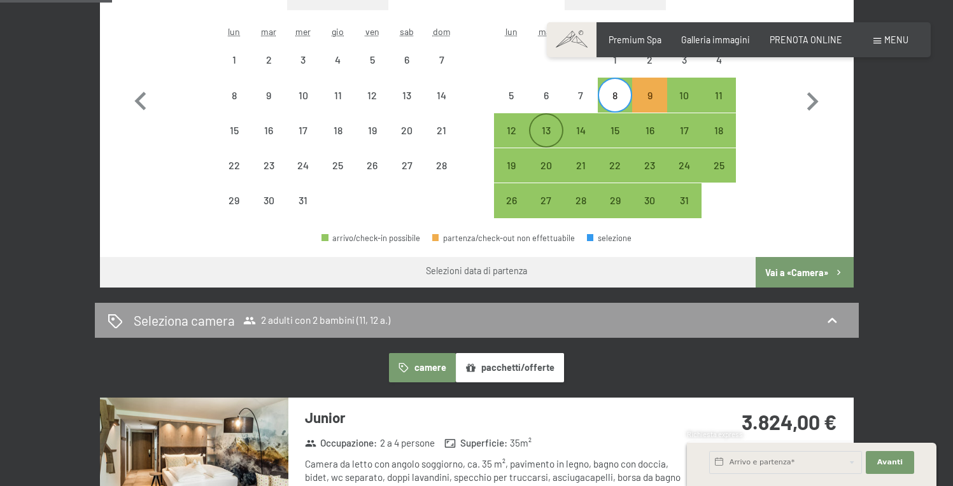
click at [549, 134] on div "13" at bounding box center [546, 141] width 32 height 32
select select "2025-12-01"
select select "2026-01-01"
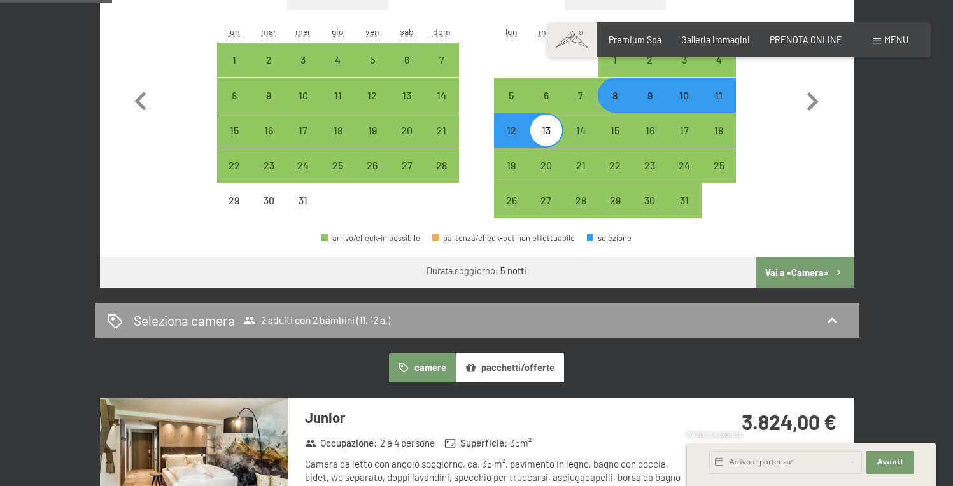
click at [647, 100] on div "9" at bounding box center [649, 106] width 32 height 32
select select "2025-12-01"
select select "2026-01-01"
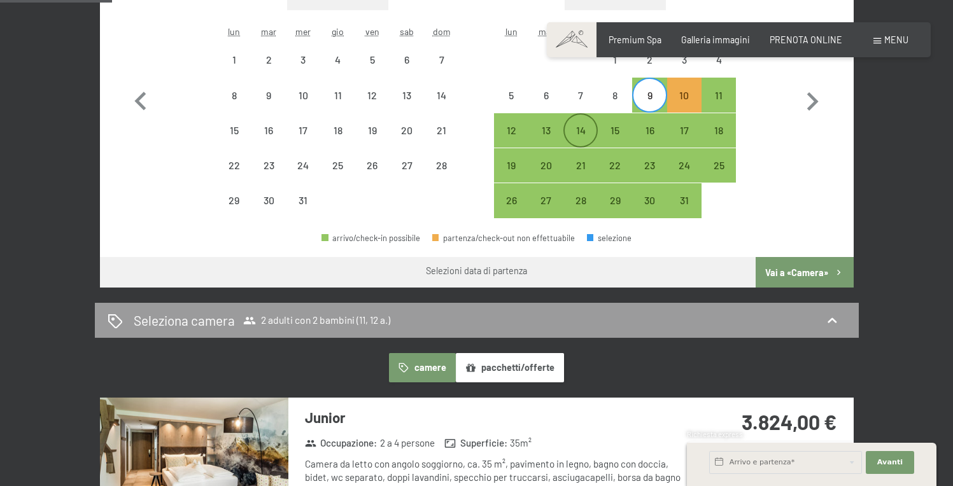
click at [587, 136] on div "14" at bounding box center [580, 141] width 32 height 32
select select "2025-12-01"
select select "2026-01-01"
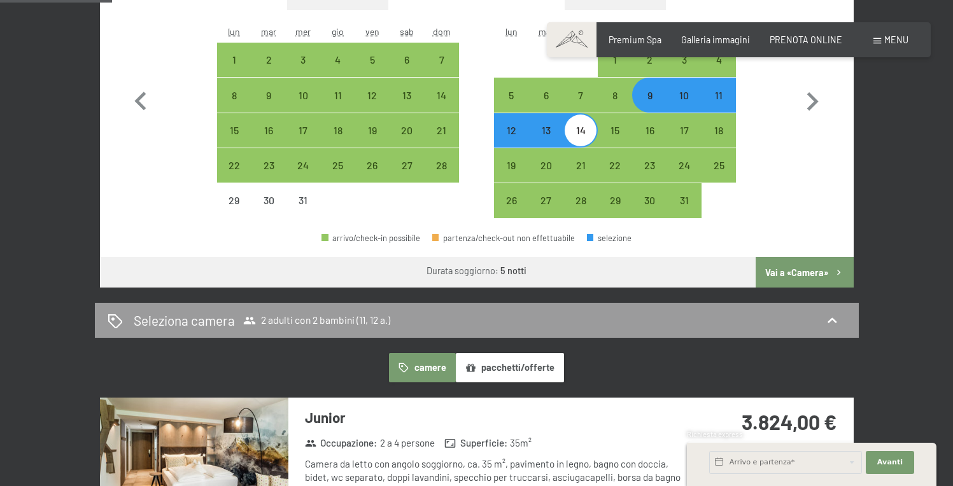
click at [680, 102] on div "10" at bounding box center [684, 106] width 32 height 32
select select "2025-12-01"
select select "2026-01-01"
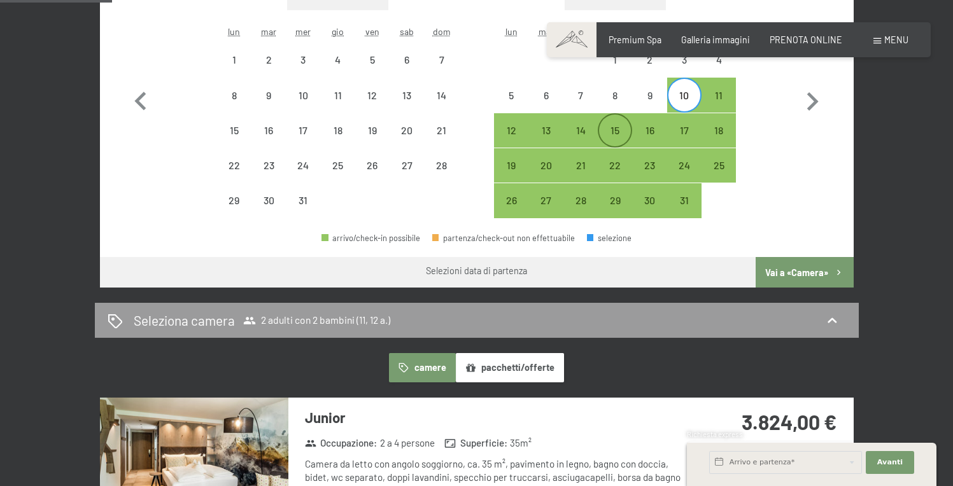
click at [612, 130] on div "15" at bounding box center [615, 141] width 32 height 32
select select "2025-12-01"
select select "2026-01-01"
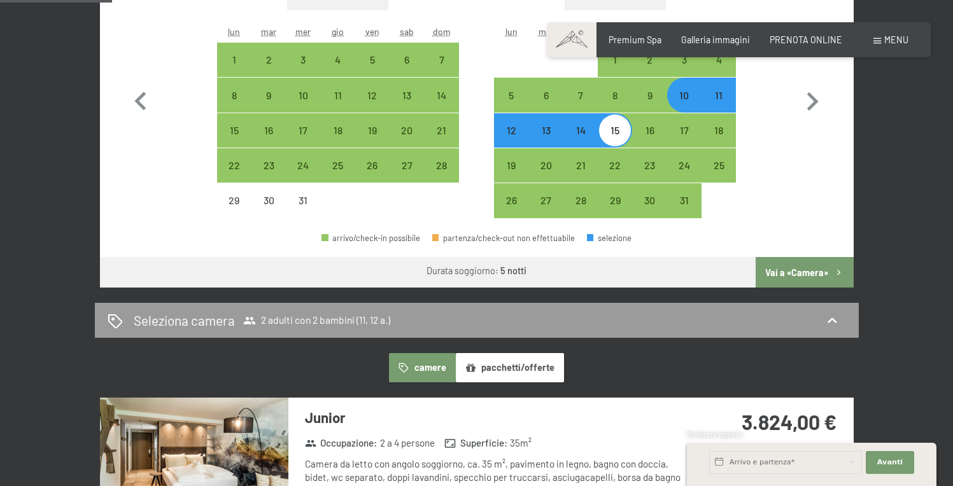
click at [718, 97] on div "11" at bounding box center [719, 106] width 32 height 32
select select "2025-12-01"
select select "2026-01-01"
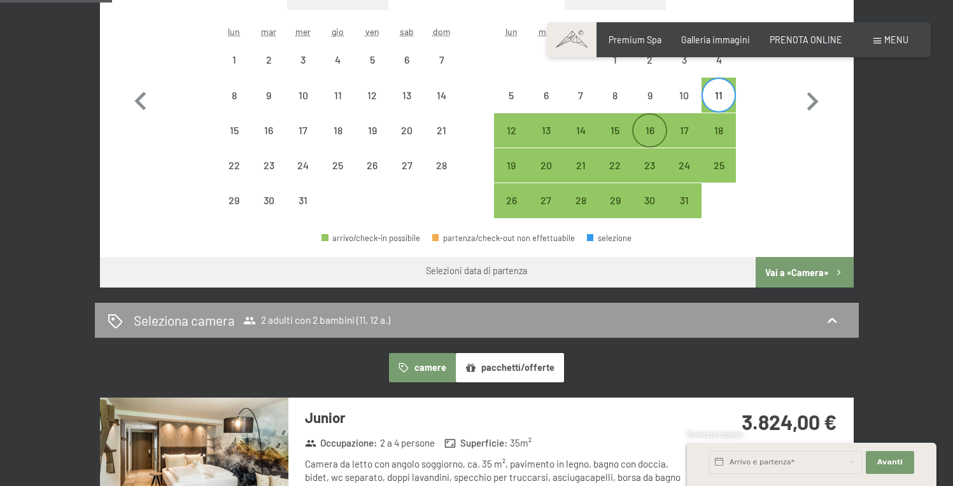
click at [650, 132] on div "16" at bounding box center [649, 141] width 32 height 32
select select "2025-12-01"
select select "2026-01-01"
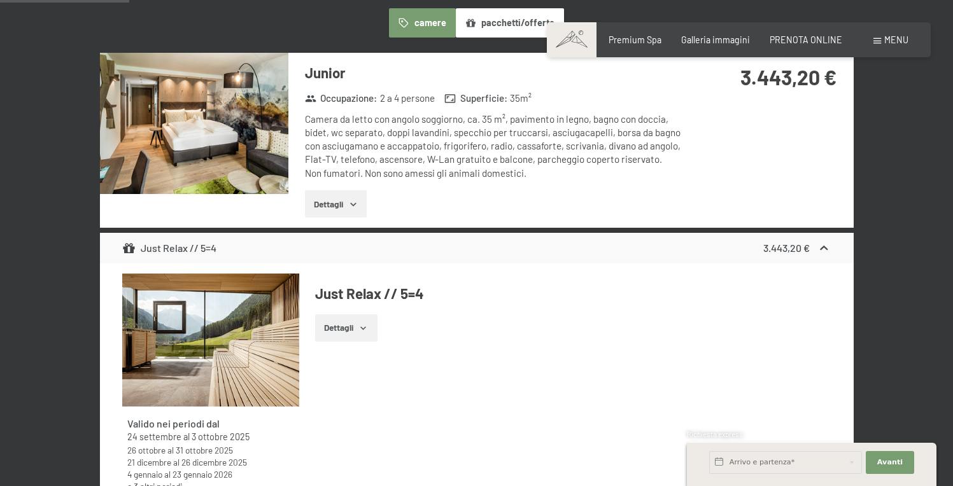
scroll to position [329, 0]
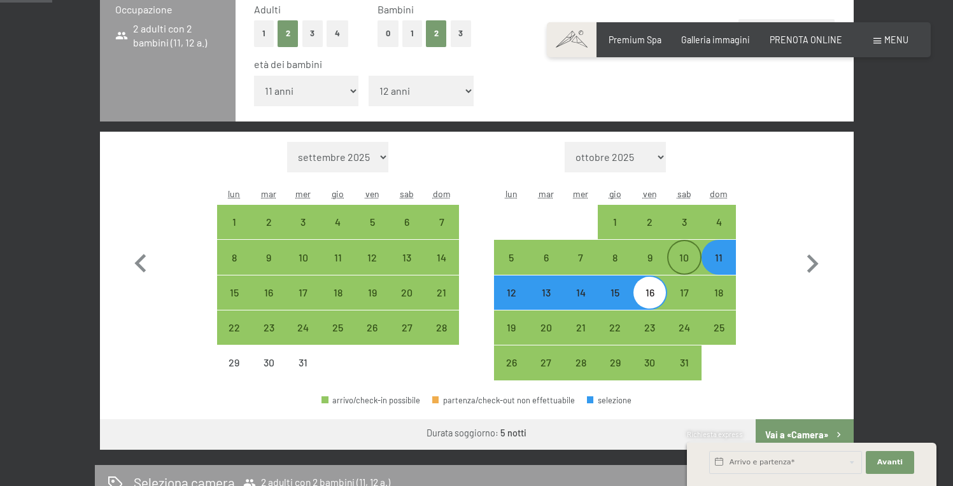
click at [687, 262] on div "10" at bounding box center [684, 269] width 32 height 32
select select "2025-12-01"
select select "2026-01-01"
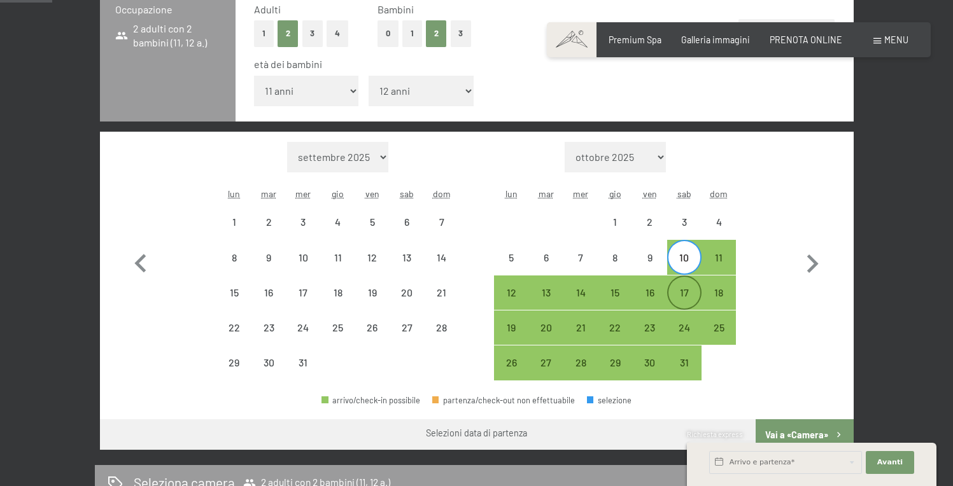
click at [686, 288] on div "17" at bounding box center [684, 304] width 32 height 32
select select "2025-12-01"
select select "2026-01-01"
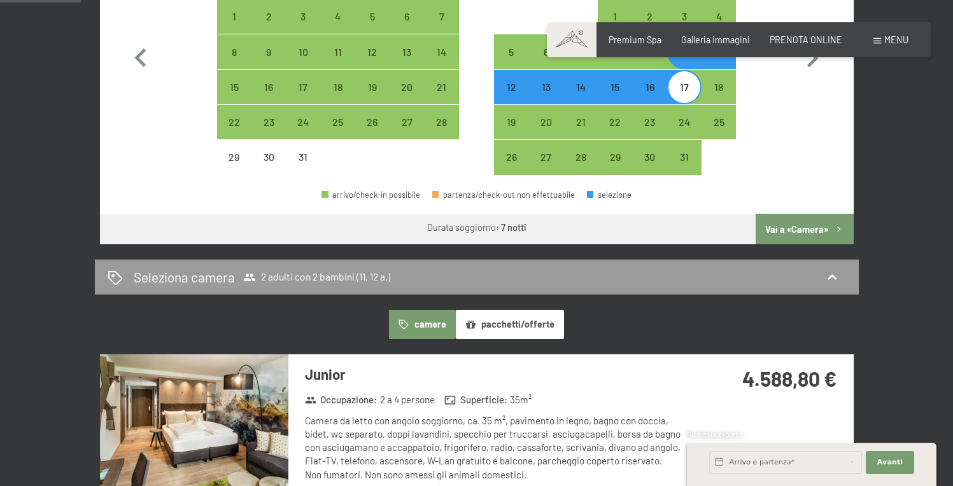
scroll to position [350, 0]
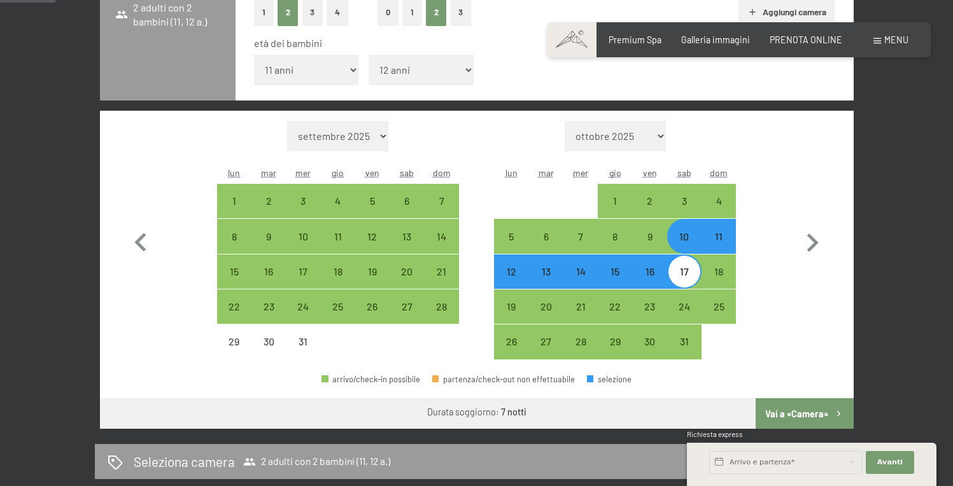
click at [689, 237] on div "10" at bounding box center [684, 248] width 32 height 32
select select "2025-12-01"
select select "2026-01-01"
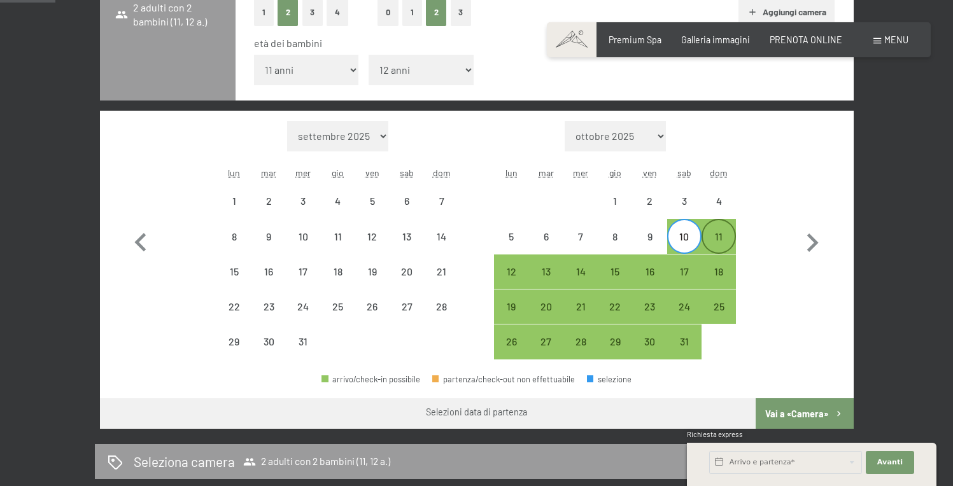
click at [714, 237] on div "11" at bounding box center [719, 248] width 32 height 32
select select "2025-12-01"
select select "2026-01-01"
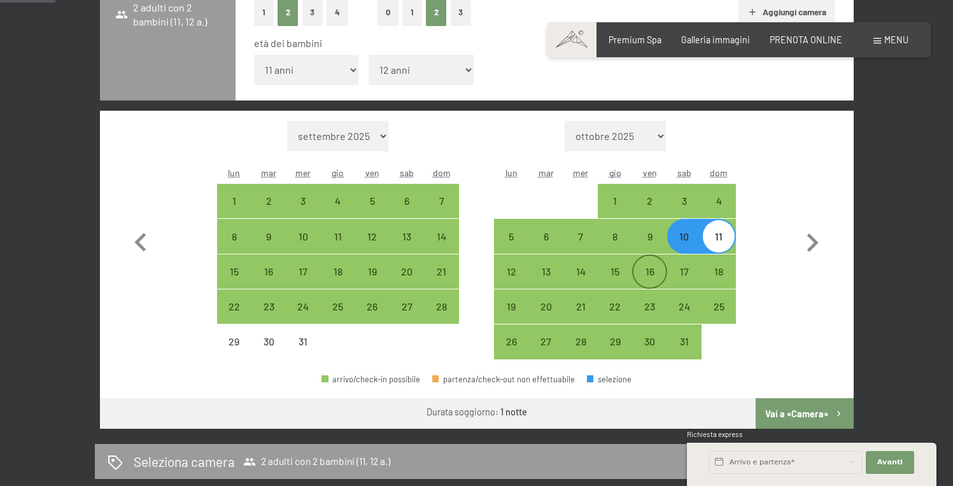
click at [655, 270] on div "16" at bounding box center [649, 283] width 32 height 32
select select "2025-12-01"
select select "2026-01-01"
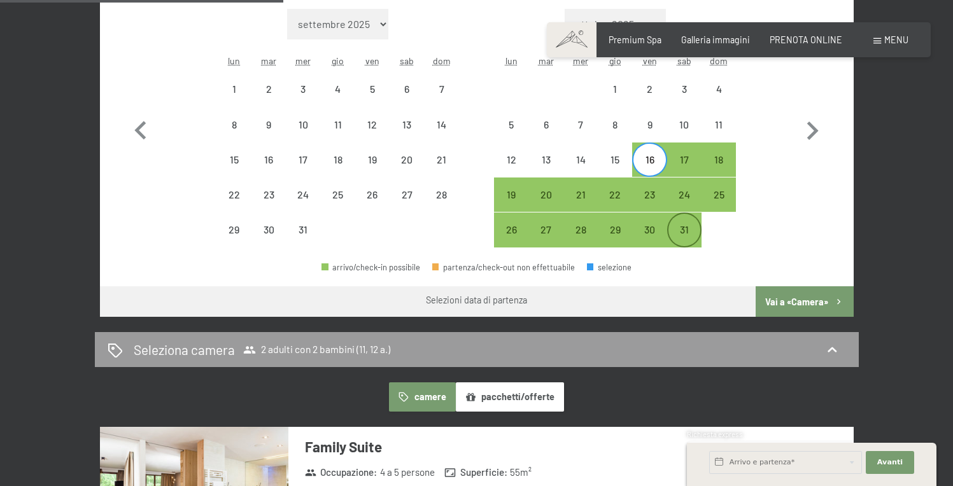
scroll to position [445, 0]
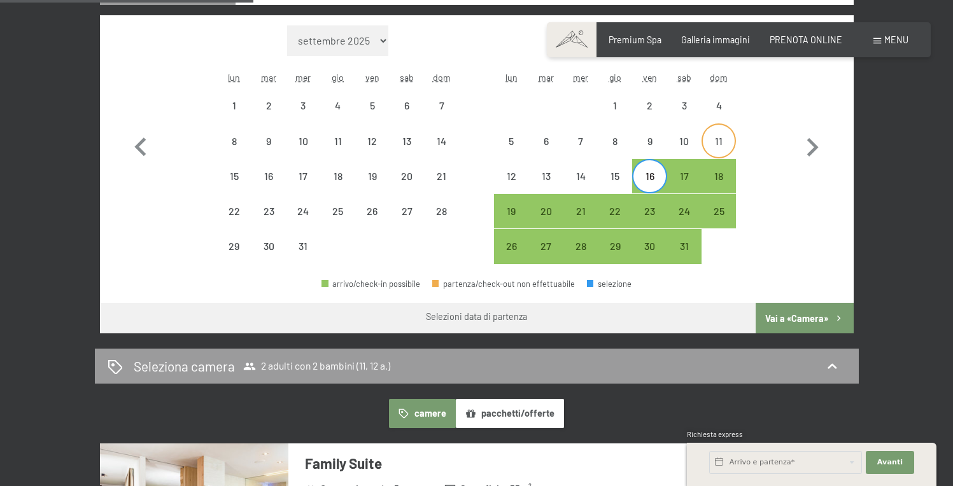
click at [715, 141] on div "11" at bounding box center [719, 152] width 32 height 32
select select "2025-12-01"
select select "2026-01-01"
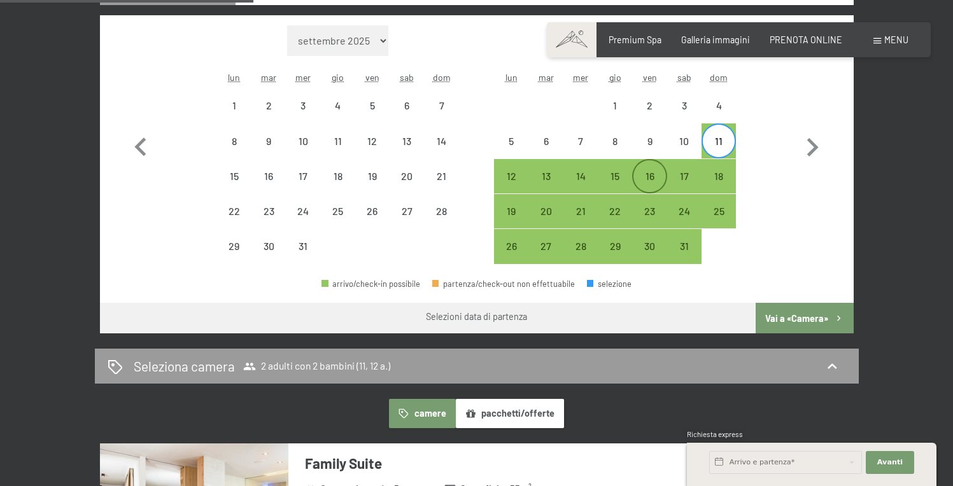
click at [652, 176] on div "16" at bounding box center [649, 187] width 32 height 32
select select "2025-12-01"
select select "2026-01-01"
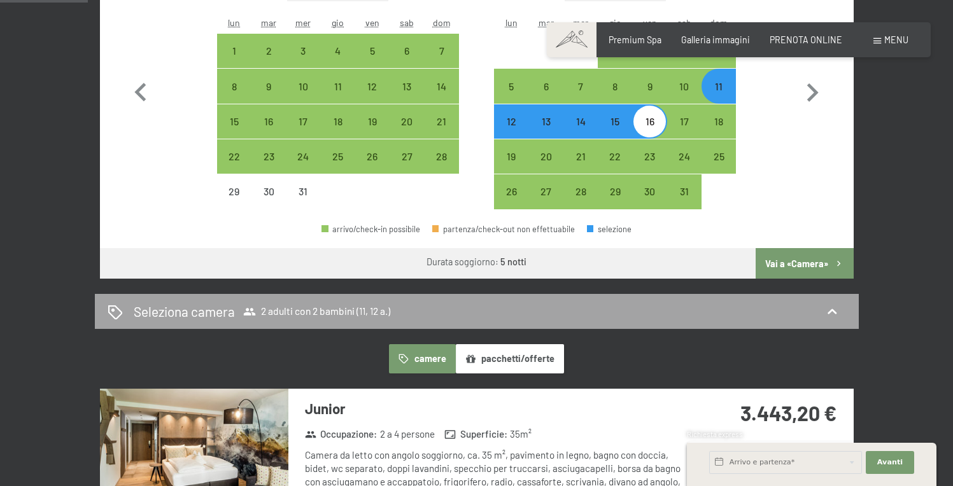
scroll to position [465, 0]
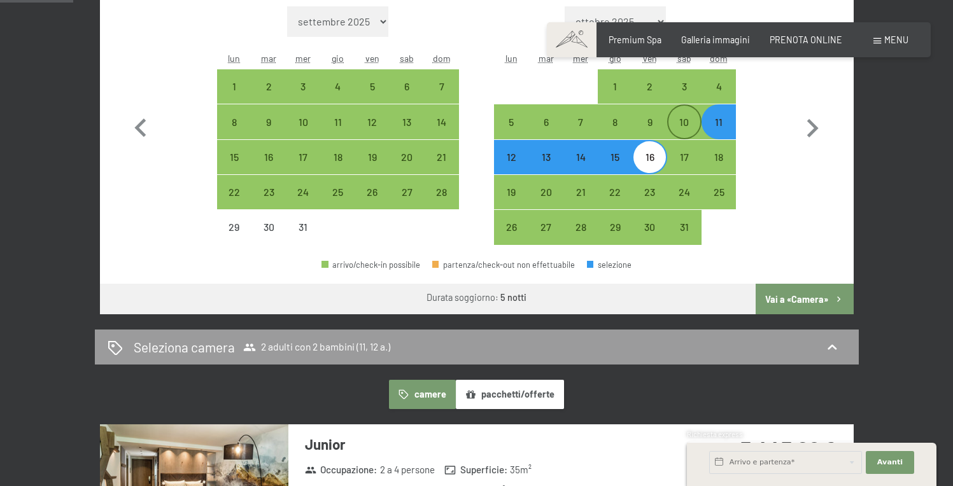
click at [689, 125] on div "10" at bounding box center [684, 133] width 32 height 32
select select "2025-12-01"
select select "2026-01-01"
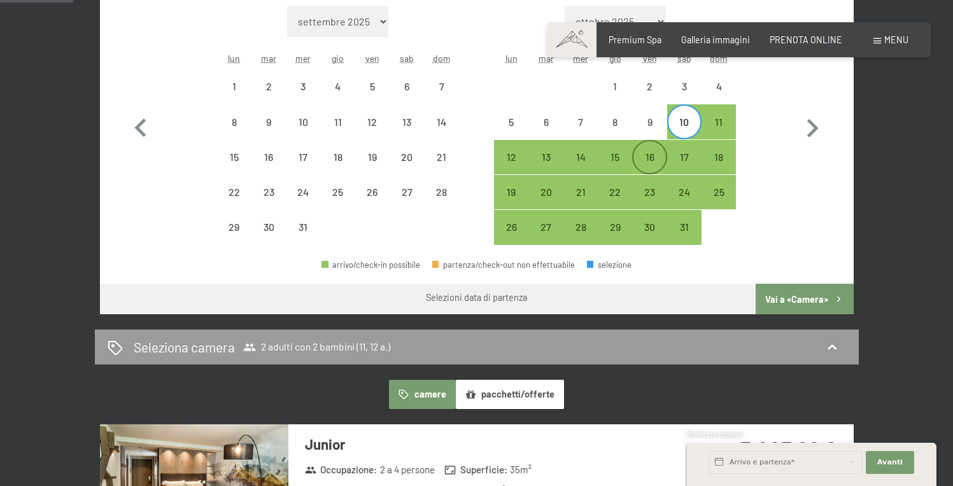
click at [655, 157] on div "16" at bounding box center [649, 168] width 32 height 32
select select "2025-12-01"
select select "2026-01-01"
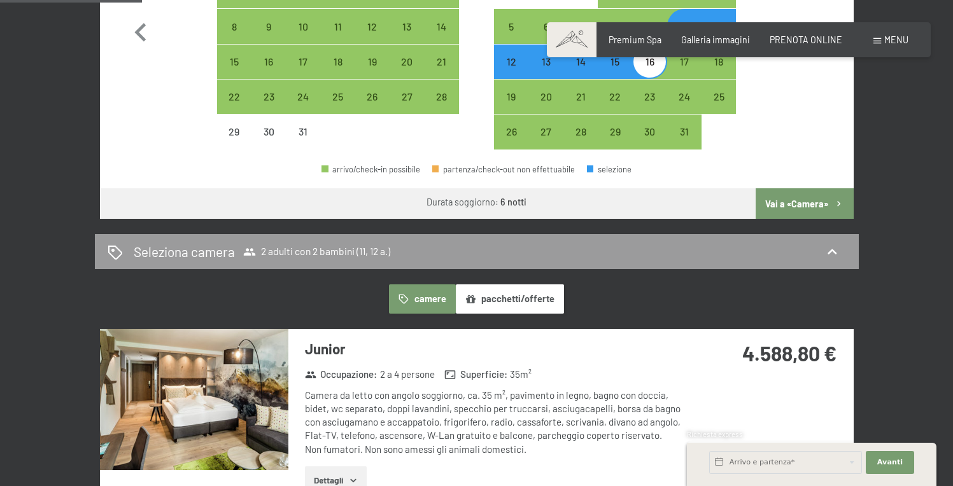
scroll to position [375, 0]
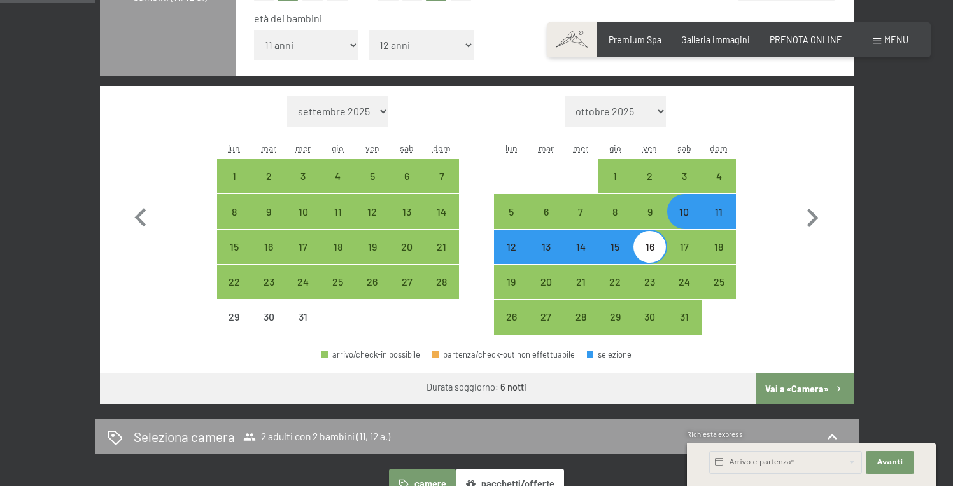
click at [683, 211] on div "10" at bounding box center [684, 223] width 32 height 32
select select "2025-12-01"
select select "2026-01-01"
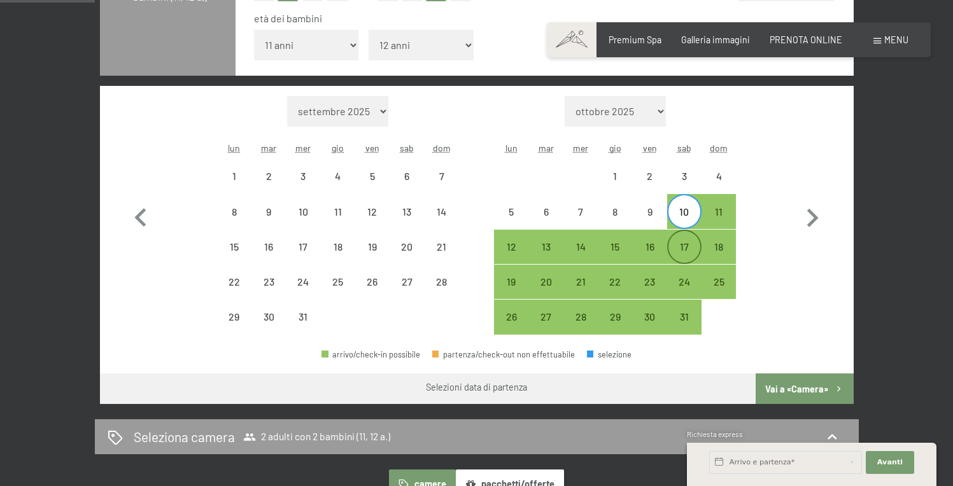
click at [678, 246] on div "17" at bounding box center [684, 258] width 32 height 32
select select "2025-12-01"
select select "2026-01-01"
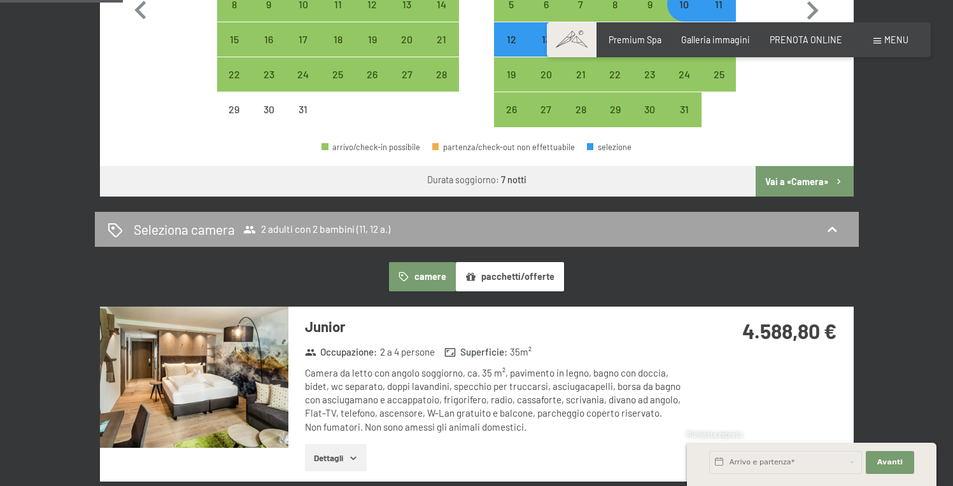
scroll to position [369, 0]
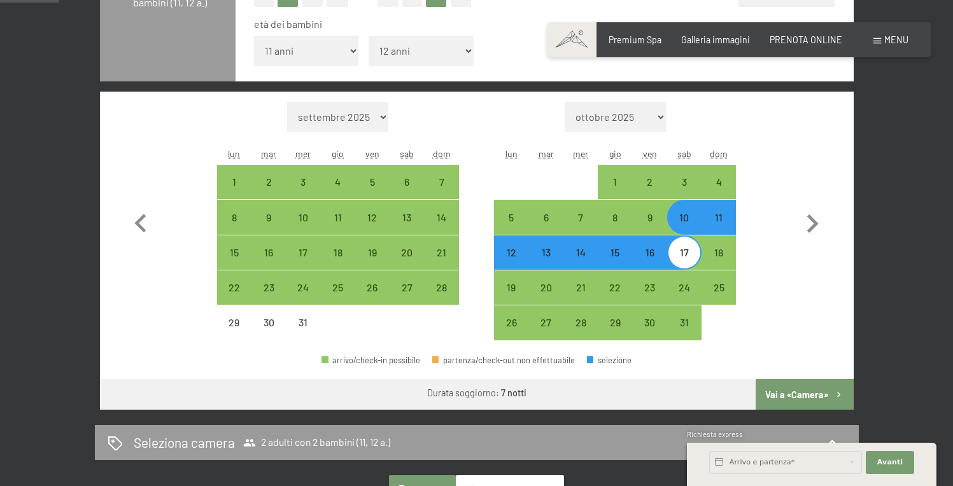
click at [686, 214] on div "10" at bounding box center [684, 229] width 32 height 32
select select "2025-12-01"
select select "2026-01-01"
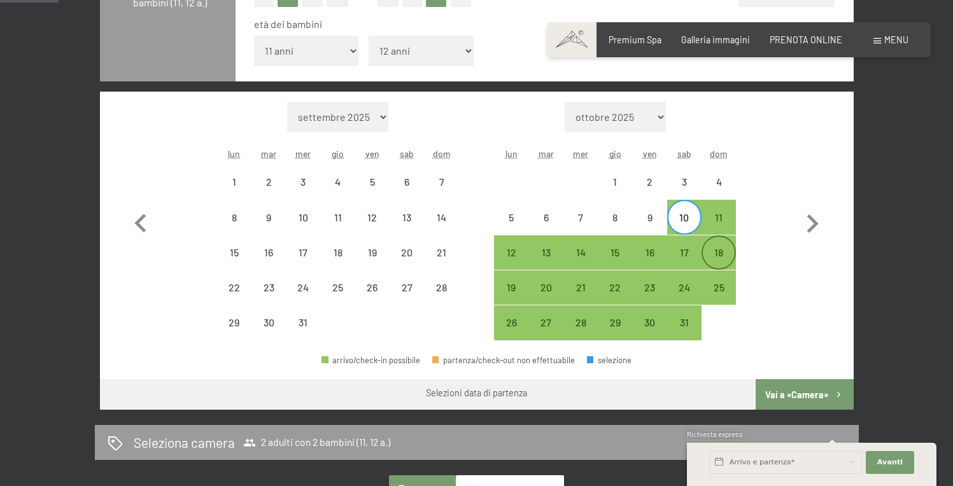
click at [715, 252] on div "18" at bounding box center [719, 264] width 32 height 32
select select "2025-12-01"
select select "2026-01-01"
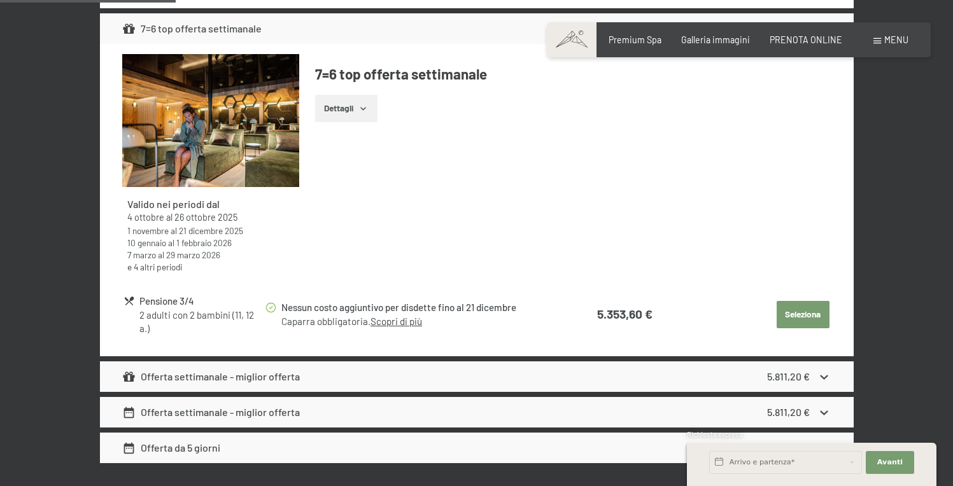
scroll to position [1161, 0]
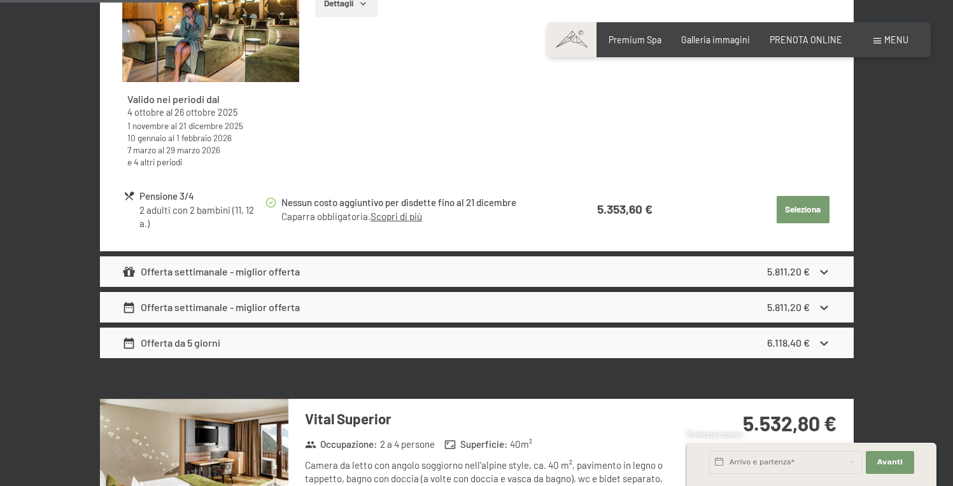
click at [290, 272] on div "Offerta settimanale - miglior offerta" at bounding box center [211, 271] width 178 height 15
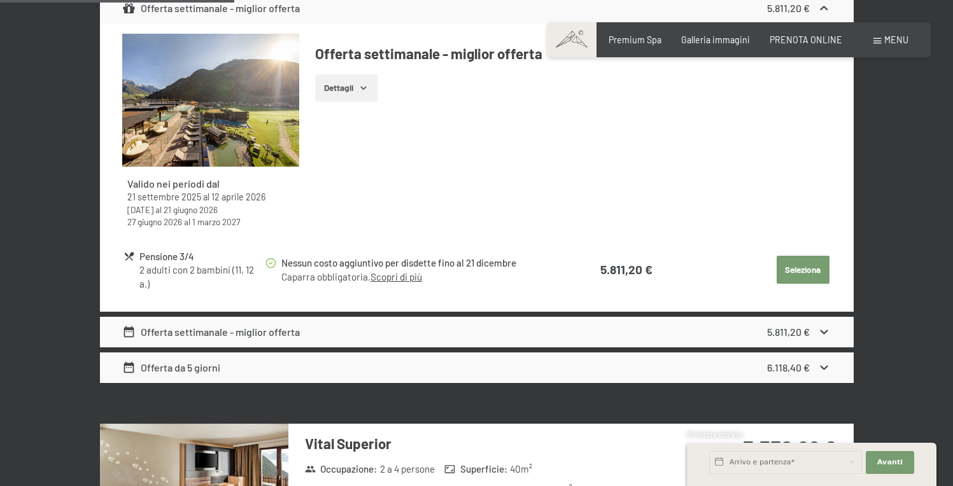
scroll to position [1438, 0]
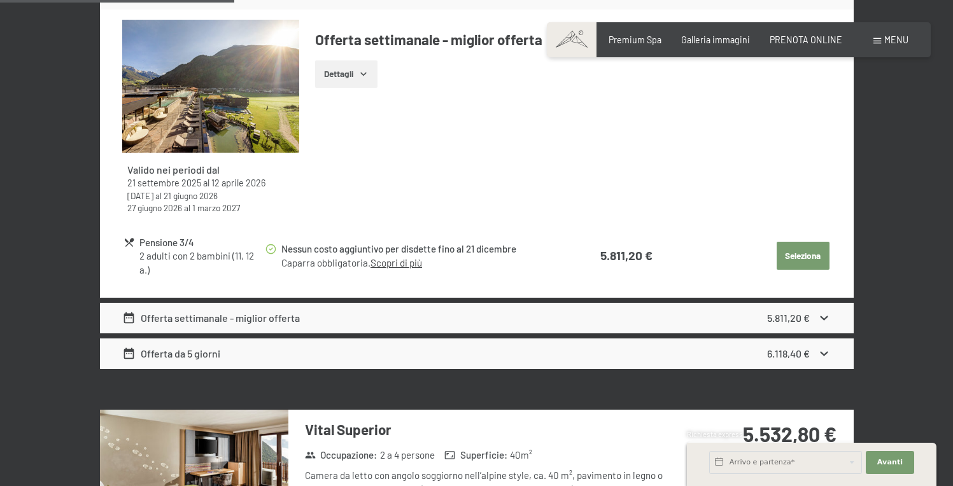
click at [292, 320] on div "Offerta settimanale - miglior offerta" at bounding box center [211, 318] width 178 height 15
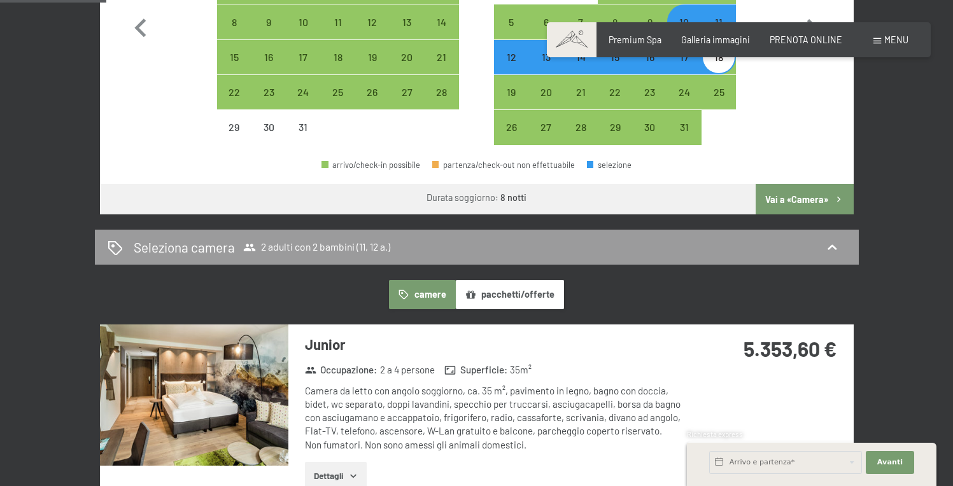
scroll to position [293, 0]
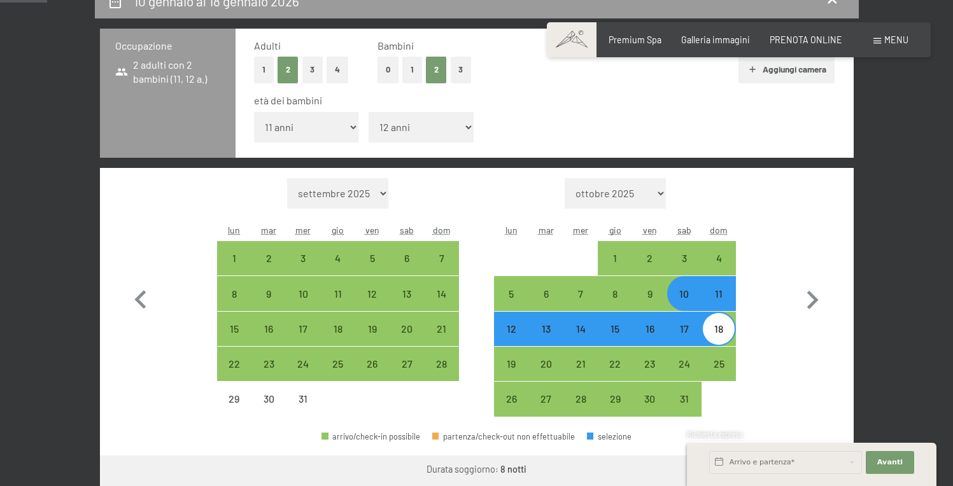
click at [686, 293] on div "10" at bounding box center [684, 305] width 32 height 32
select select "2025-12-01"
select select "2026-01-01"
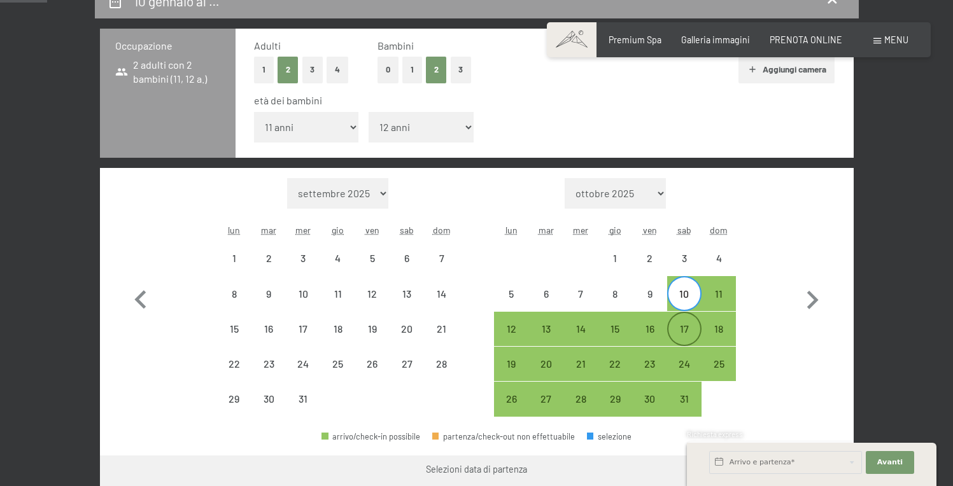
click at [685, 332] on div "17" at bounding box center [684, 340] width 32 height 32
select select "2025-12-01"
select select "2026-01-01"
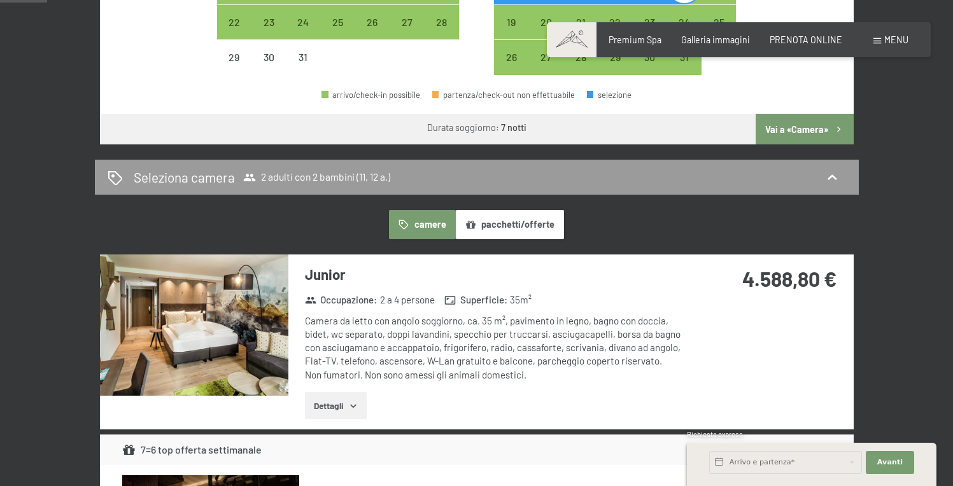
scroll to position [277, 0]
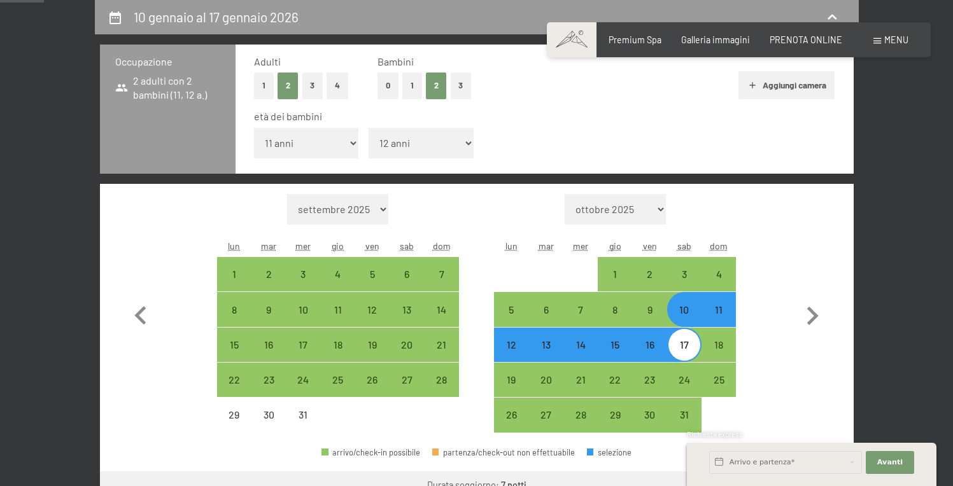
click at [687, 308] on div "10" at bounding box center [684, 321] width 32 height 32
select select "2025-12-01"
select select "2026-01-01"
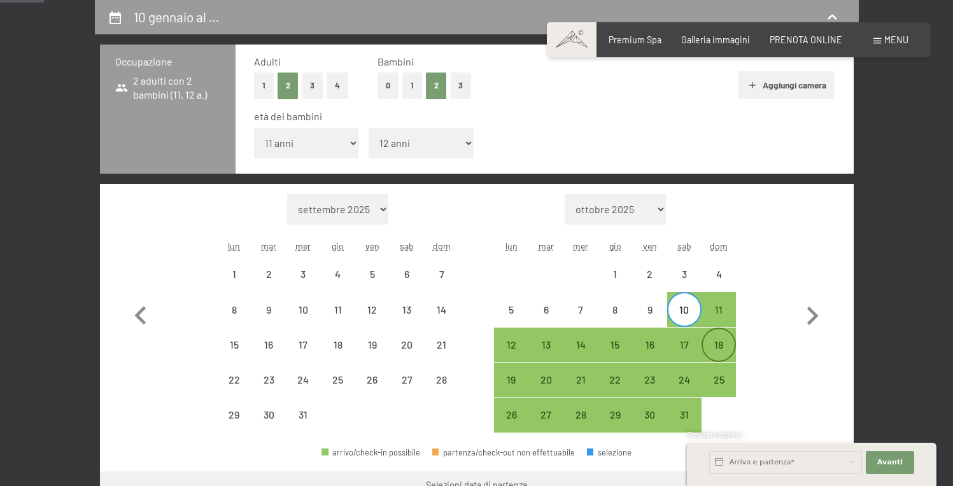
click at [718, 344] on div "18" at bounding box center [719, 356] width 32 height 32
select select "2025-12-01"
select select "2026-01-01"
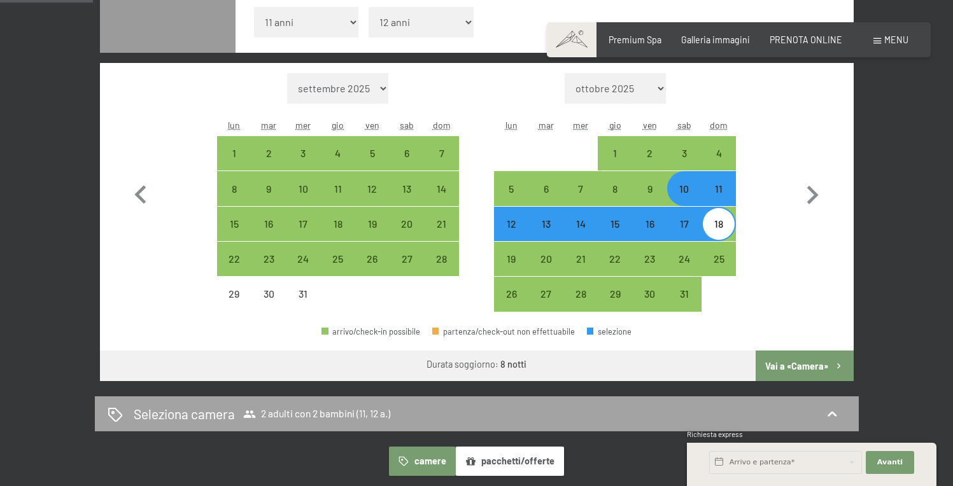
scroll to position [396, 0]
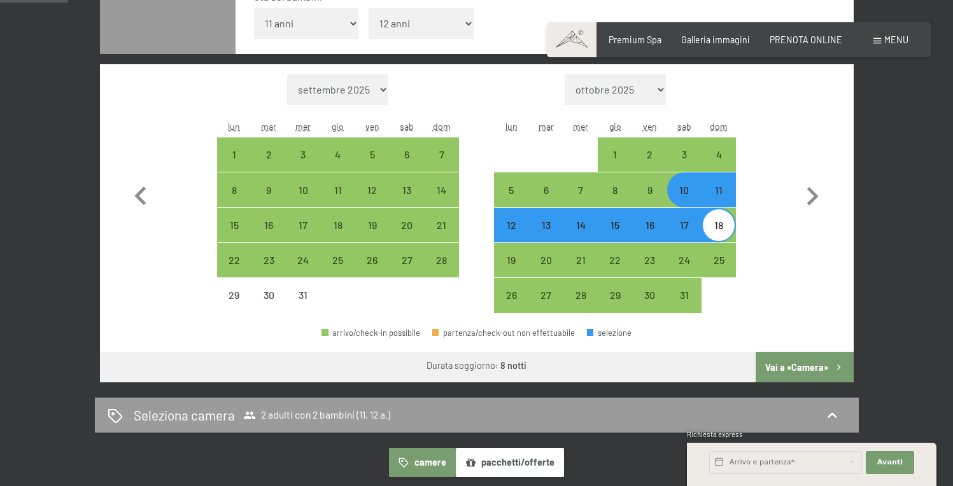
click at [685, 194] on div "10" at bounding box center [684, 201] width 32 height 32
select select "2025-12-01"
select select "2026-01-01"
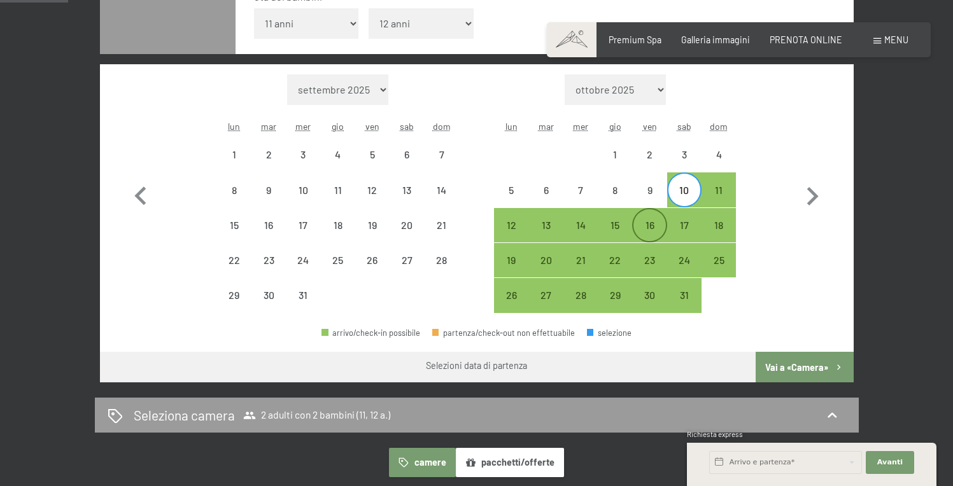
click at [658, 227] on div "16" at bounding box center [649, 236] width 32 height 32
select select "2025-12-01"
select select "2026-01-01"
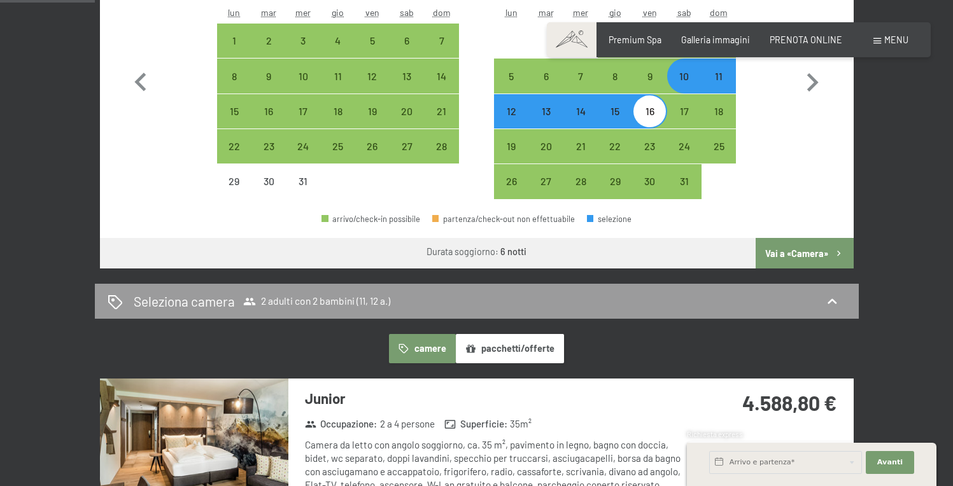
scroll to position [374, 0]
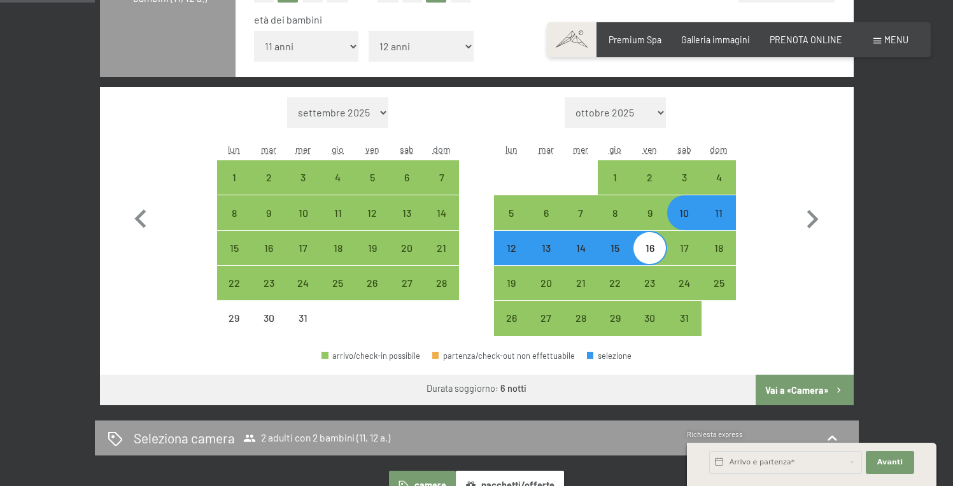
click at [680, 216] on div "10" at bounding box center [684, 224] width 32 height 32
select select "2025-12-01"
select select "2026-01-01"
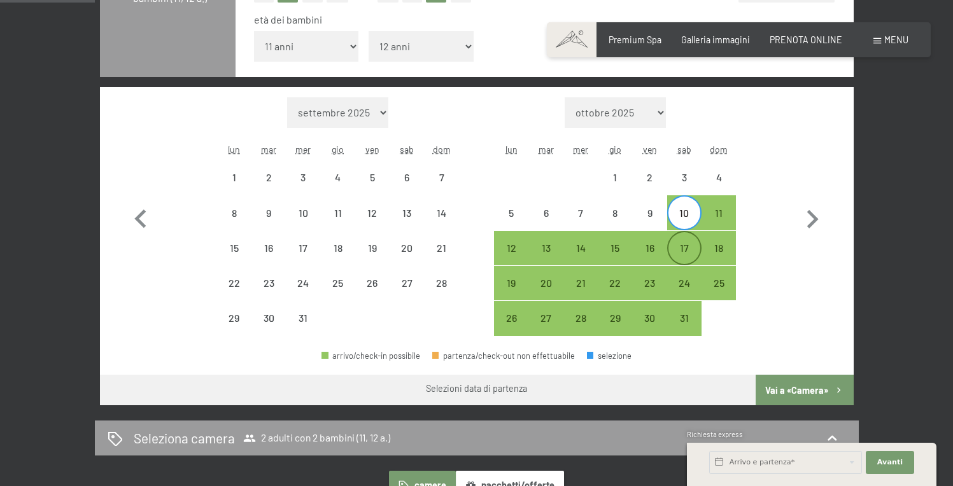
click at [680, 246] on div "17" at bounding box center [684, 259] width 32 height 32
select select "2025-12-01"
select select "2026-01-01"
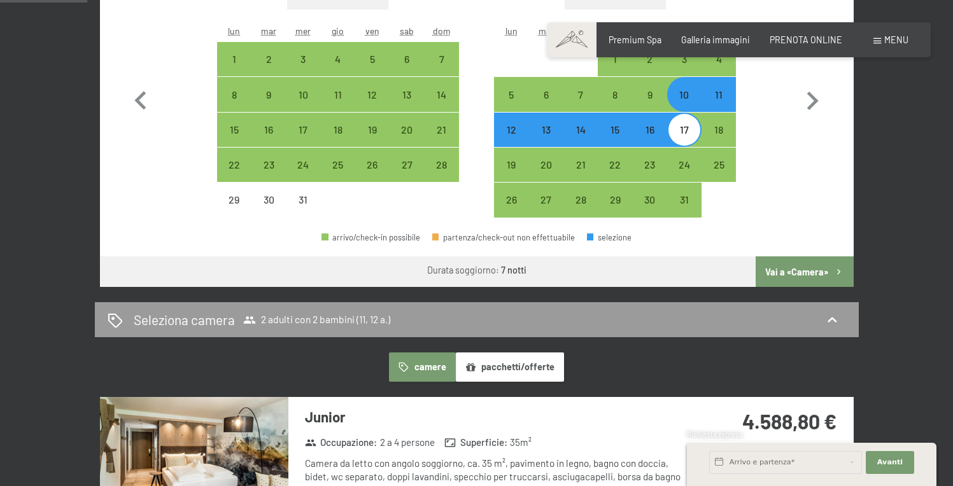
scroll to position [356, 0]
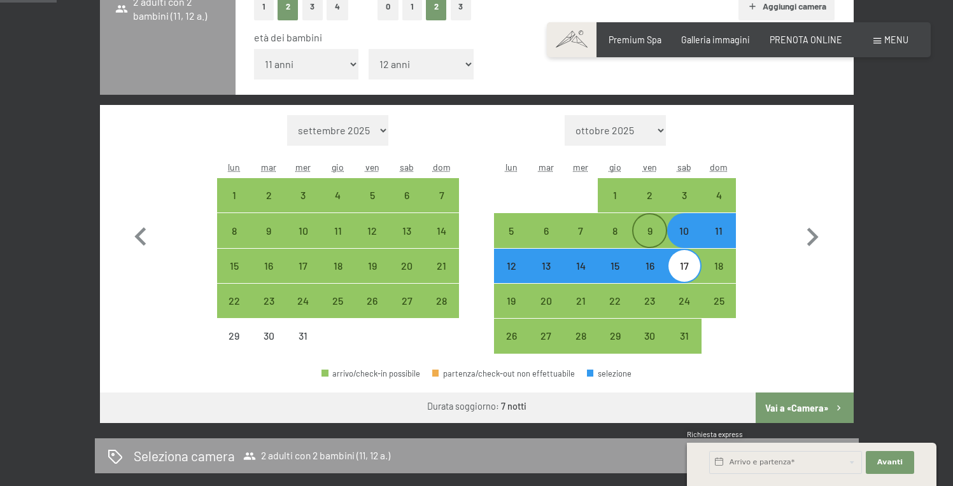
click at [647, 232] on div "9" at bounding box center [649, 242] width 32 height 32
select select "2025-12-01"
select select "2026-01-01"
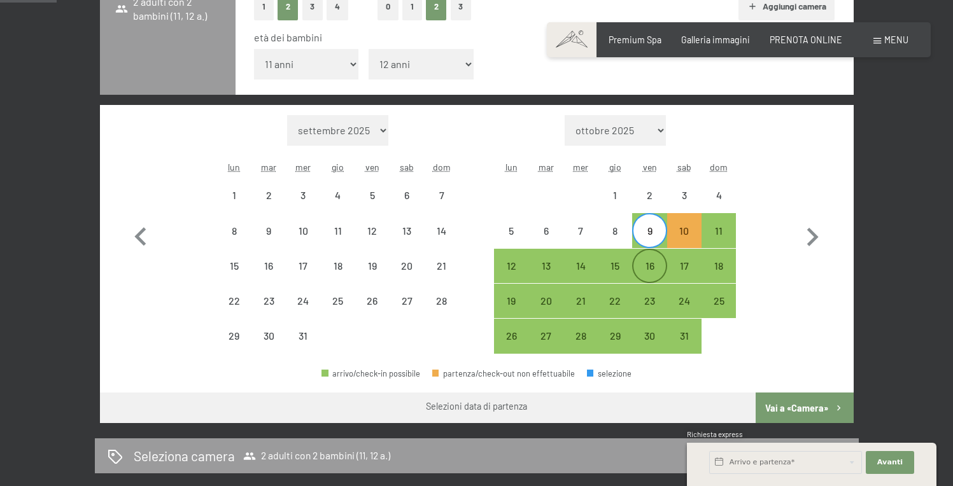
click at [653, 263] on div "16" at bounding box center [649, 277] width 32 height 32
select select "2025-12-01"
select select "2026-01-01"
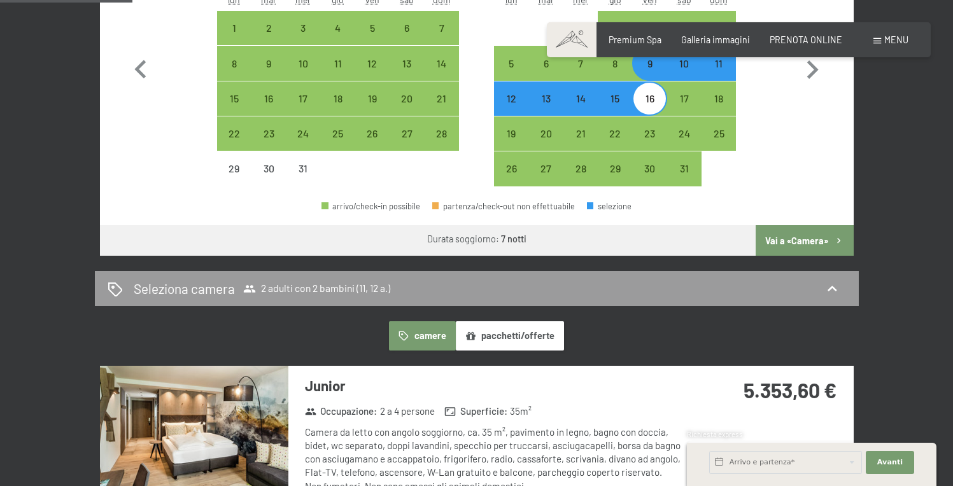
scroll to position [523, 0]
click at [652, 74] on div "9" at bounding box center [649, 75] width 32 height 32
select select "2025-12-01"
select select "2026-01-01"
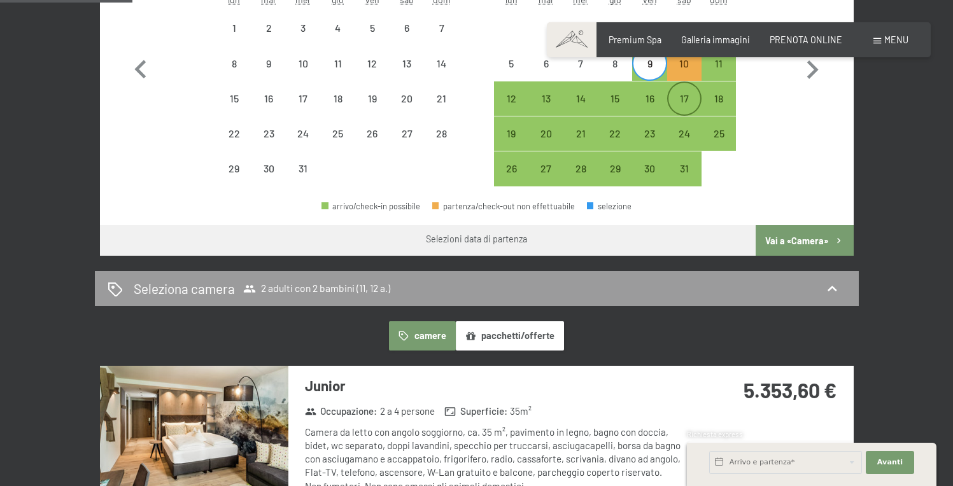
click at [682, 100] on div "17" at bounding box center [684, 110] width 32 height 32
select select "2025-12-01"
select select "2026-01-01"
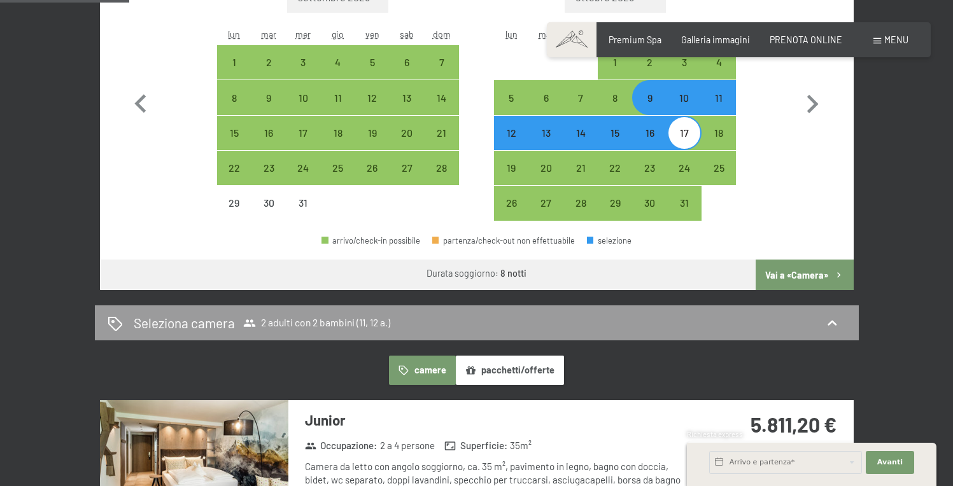
scroll to position [487, 0]
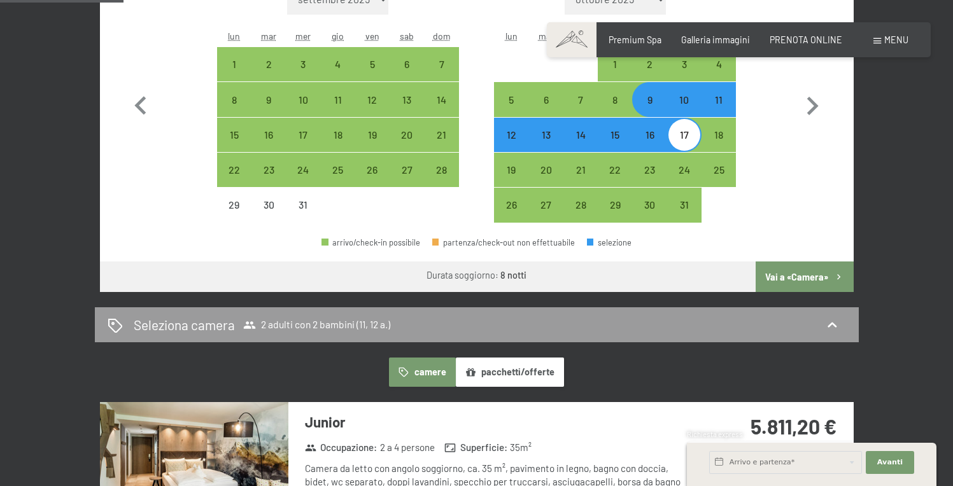
click at [683, 103] on div "10" at bounding box center [684, 111] width 32 height 32
select select "2025-12-01"
select select "2026-01-01"
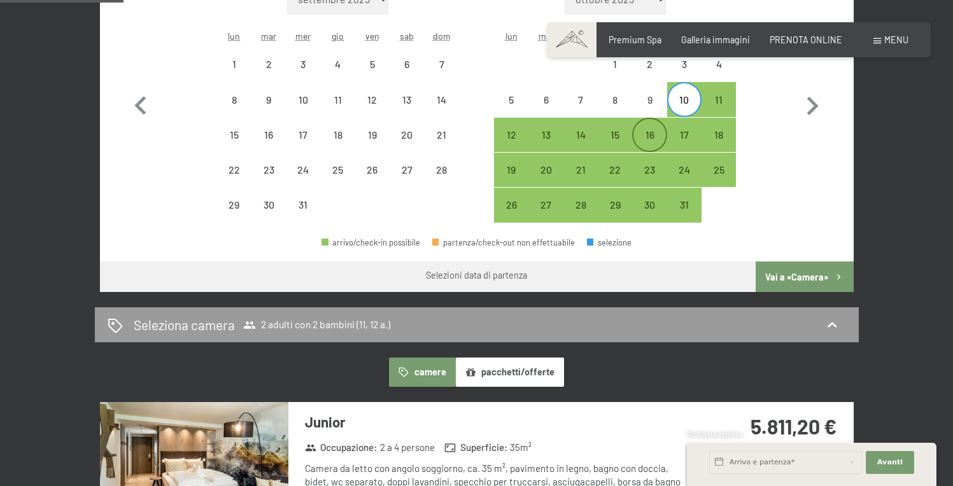
click at [653, 133] on div "16" at bounding box center [649, 146] width 32 height 32
select select "2025-12-01"
select select "2026-01-01"
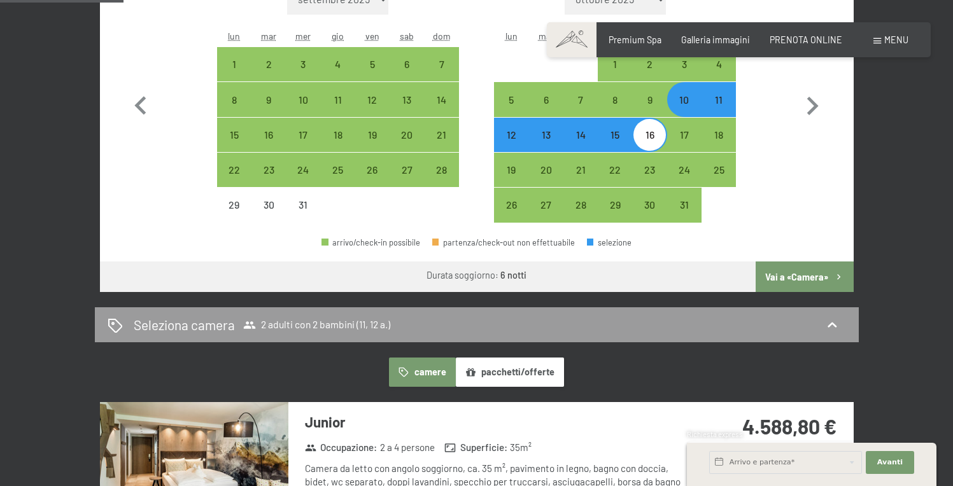
click at [687, 98] on div "10" at bounding box center [684, 111] width 32 height 32
select select "2025-12-01"
select select "2026-01-01"
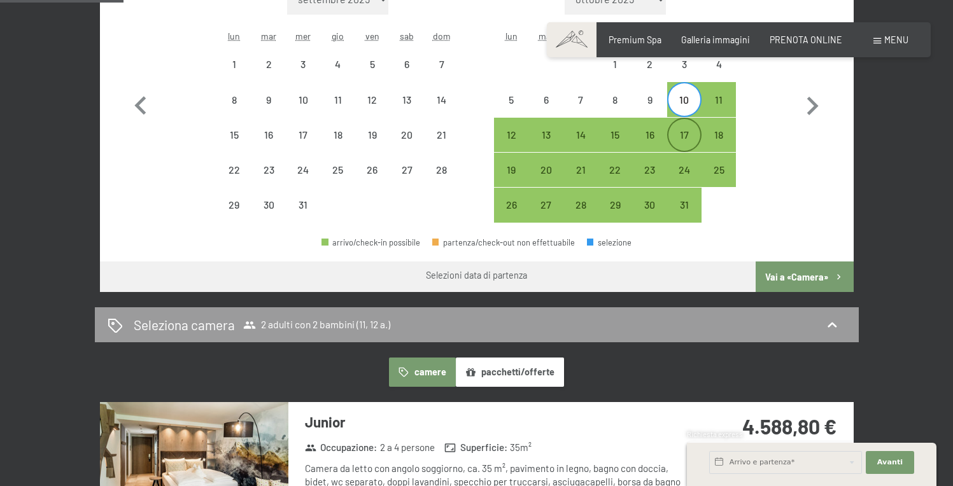
click at [687, 127] on div "17" at bounding box center [684, 135] width 32 height 32
select select "2025-12-01"
select select "2026-01-01"
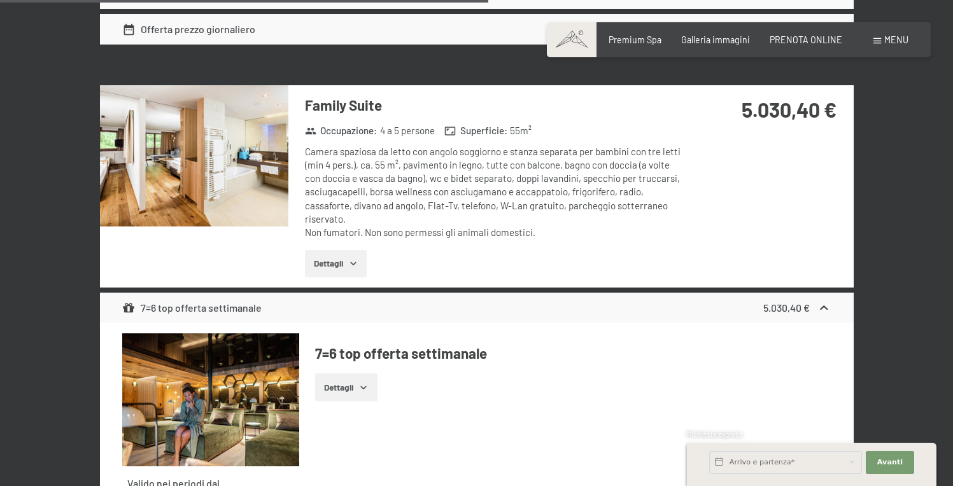
scroll to position [3069, 0]
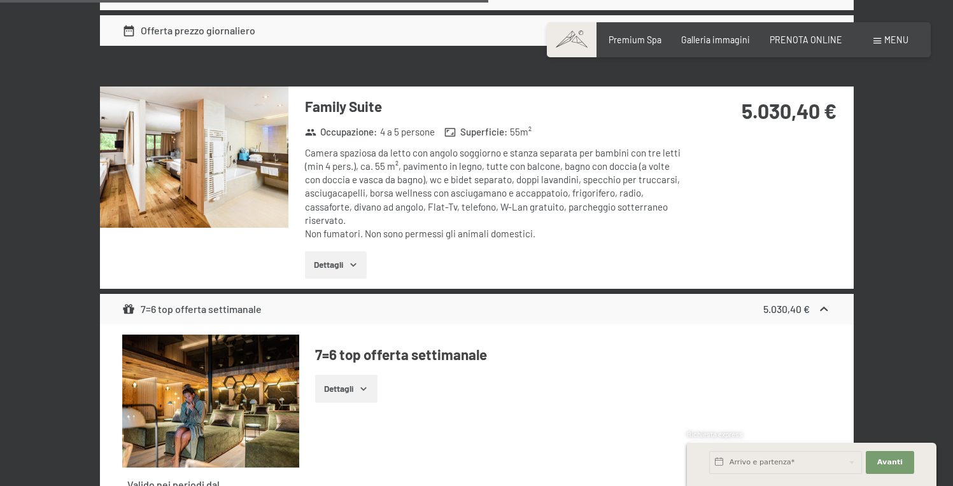
click at [249, 138] on img at bounding box center [194, 157] width 188 height 141
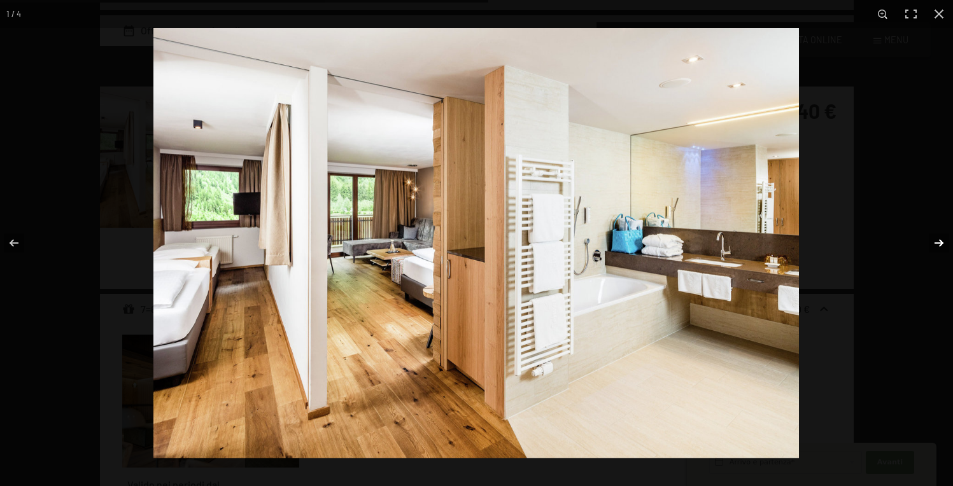
click at [946, 241] on button "button" at bounding box center [930, 243] width 45 height 64
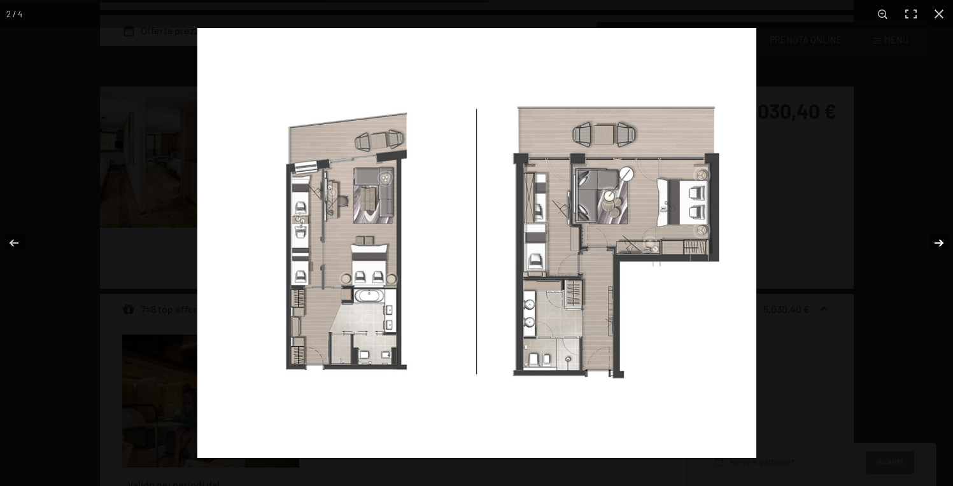
click at [937, 241] on button "button" at bounding box center [930, 243] width 45 height 64
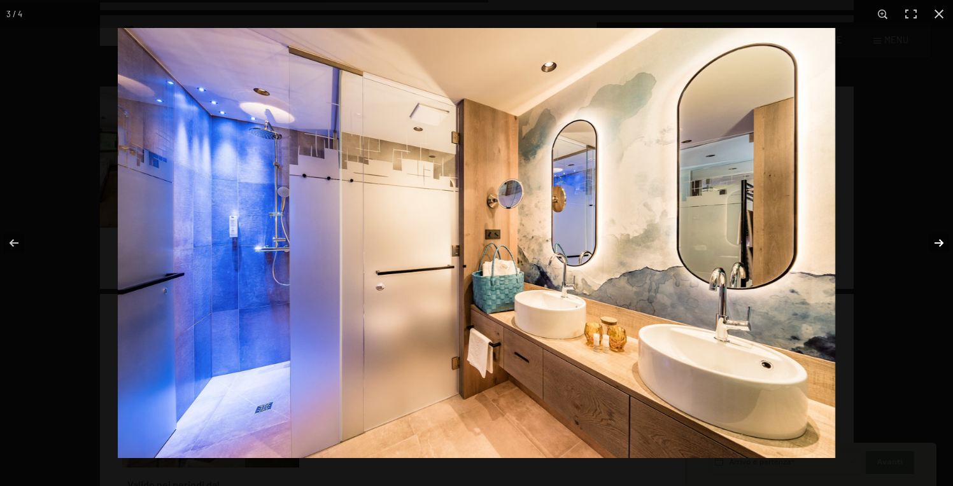
click at [937, 241] on button "button" at bounding box center [930, 243] width 45 height 64
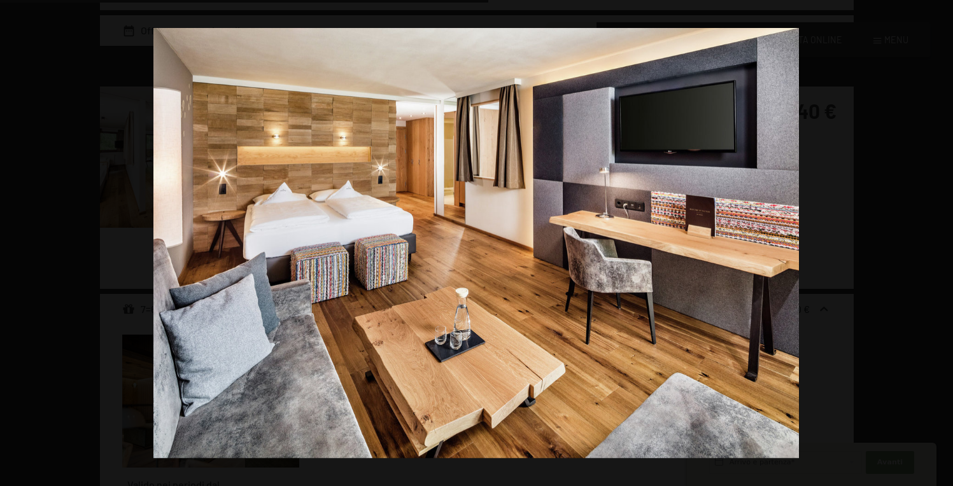
click at [937, 241] on button "button" at bounding box center [930, 243] width 45 height 64
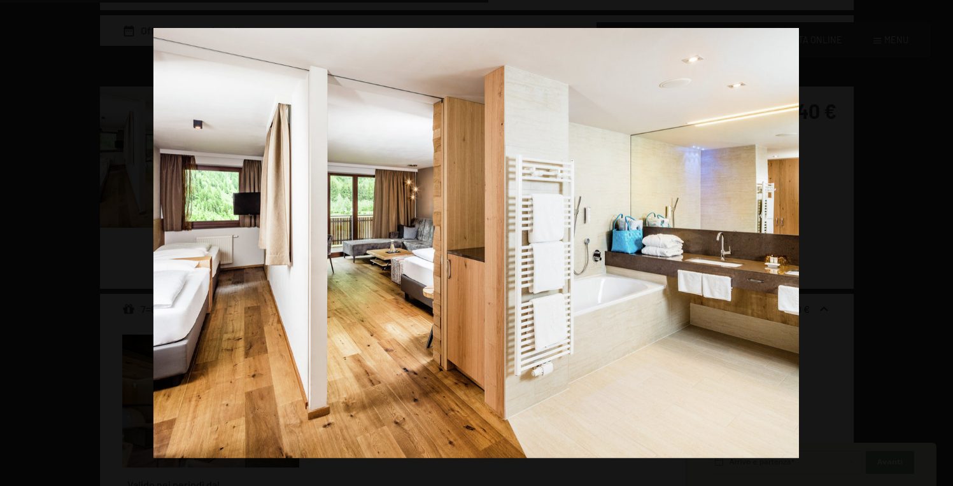
click at [937, 241] on button "button" at bounding box center [930, 243] width 45 height 64
